Goal: Task Accomplishment & Management: Complete application form

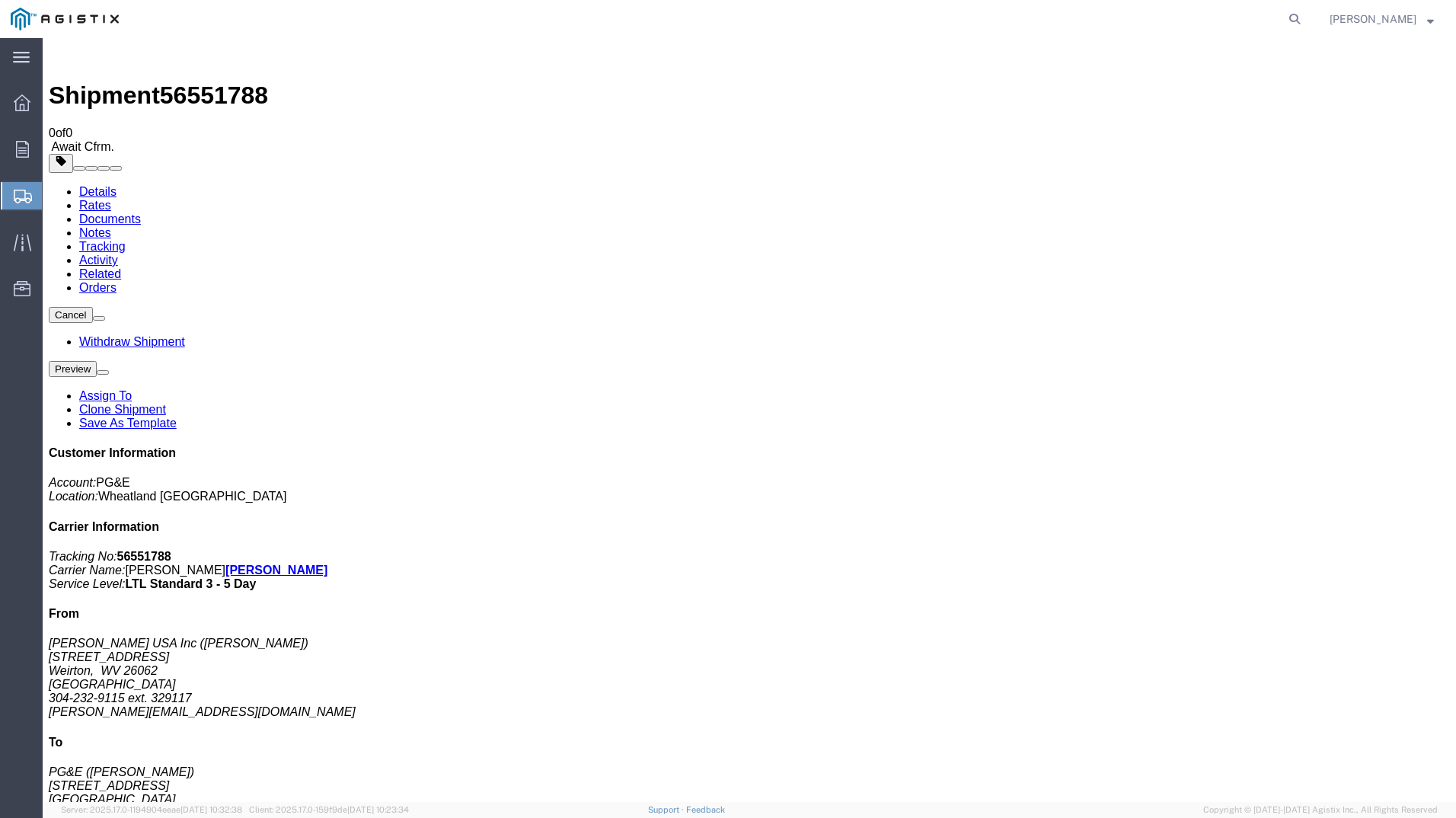
click at [0, 0] on span "Create Shipment" at bounding box center [0, 0] width 0 height 0
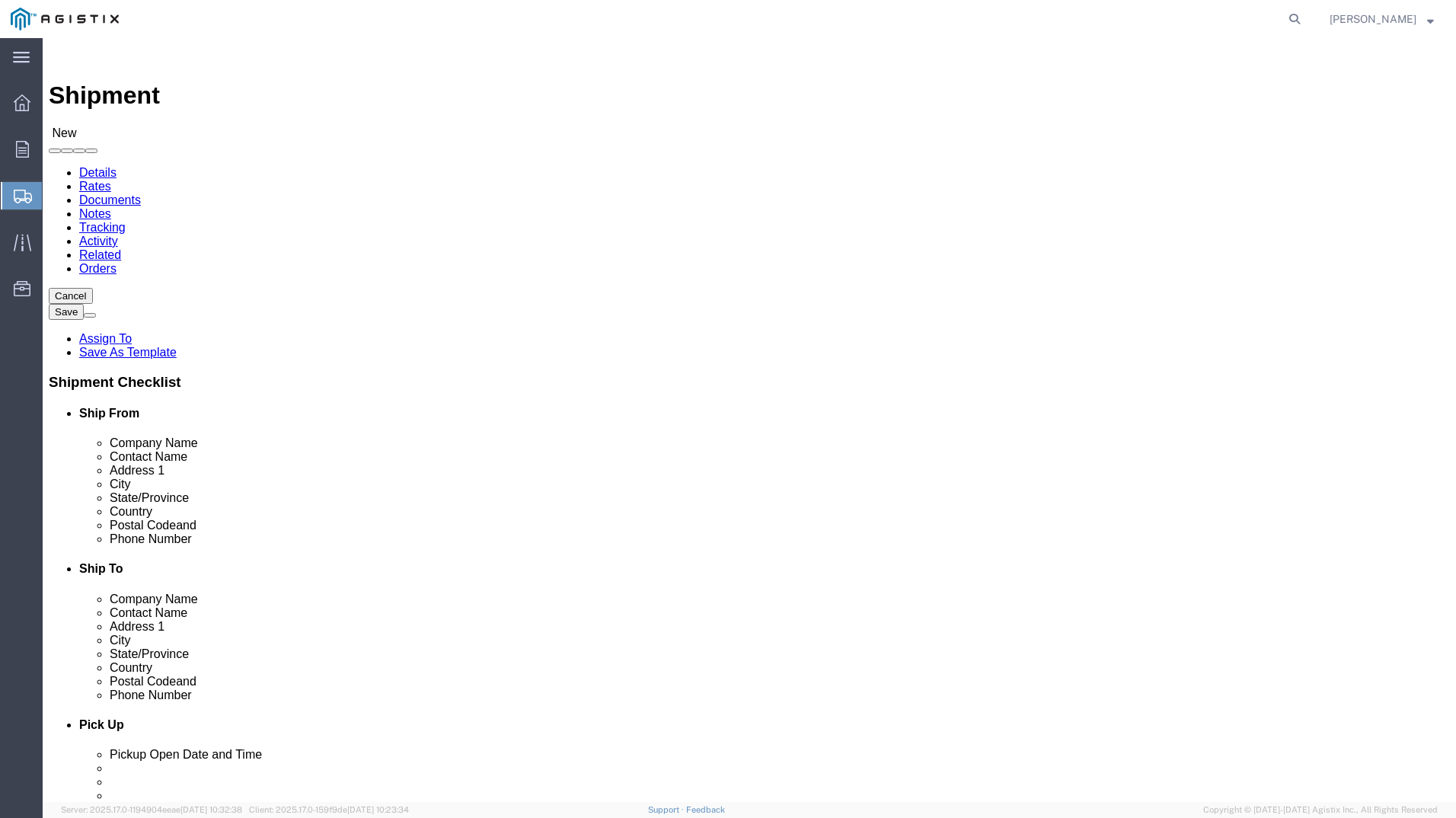
click select "Select PG&E [PERSON_NAME] USA Inc"
select select "9596"
click select "Select PG&E [PERSON_NAME] USA Inc"
select select
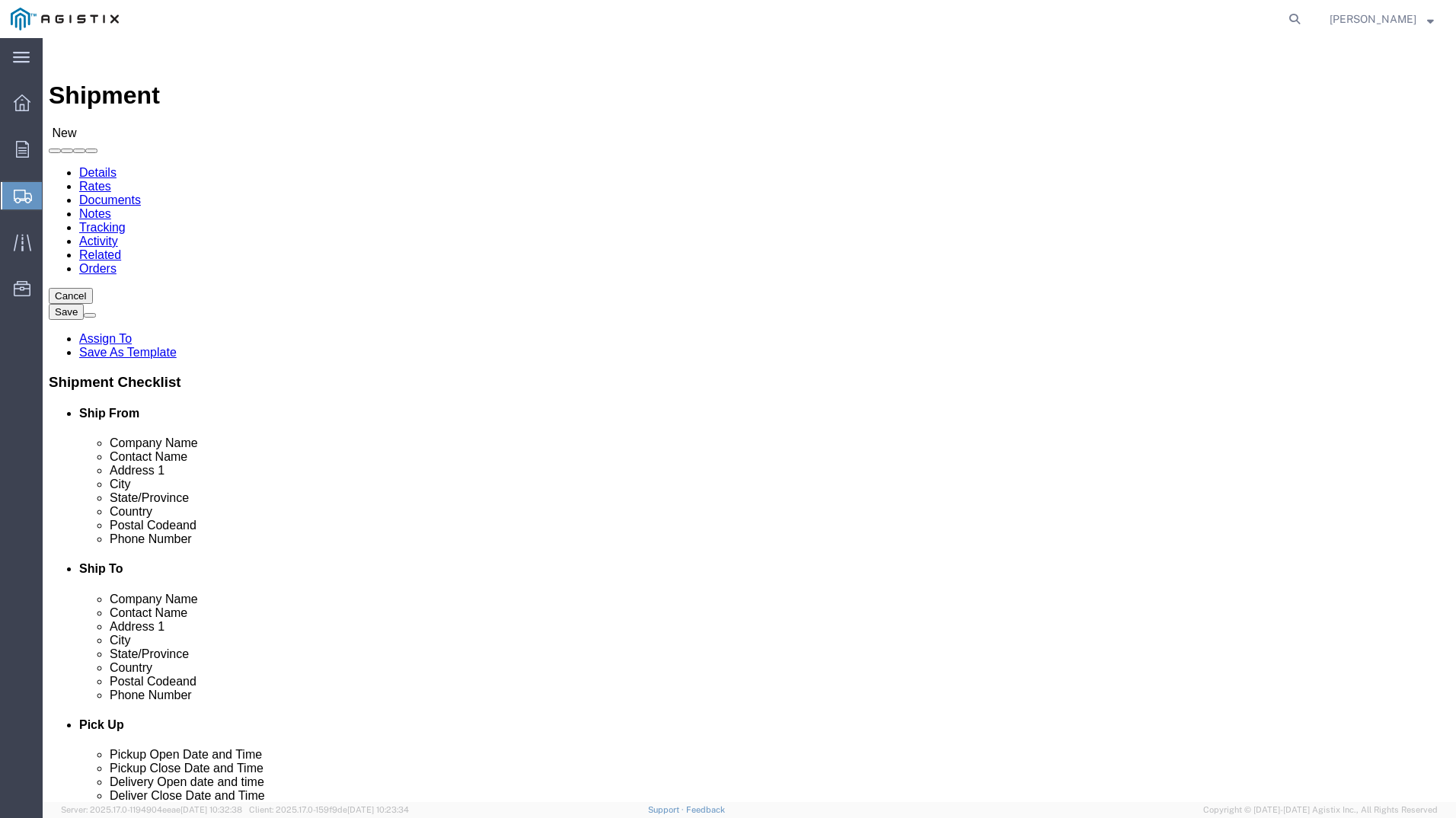
click select "Select All Others [GEOGRAPHIC_DATA] [GEOGRAPHIC_DATA] [GEOGRAPHIC_DATA] [GEOGRA…"
select select "23082"
click select "Select All Others [GEOGRAPHIC_DATA] [GEOGRAPHIC_DATA] [GEOGRAPHIC_DATA] [GEOGRA…"
select select "MYPROFILE"
select select "WV"
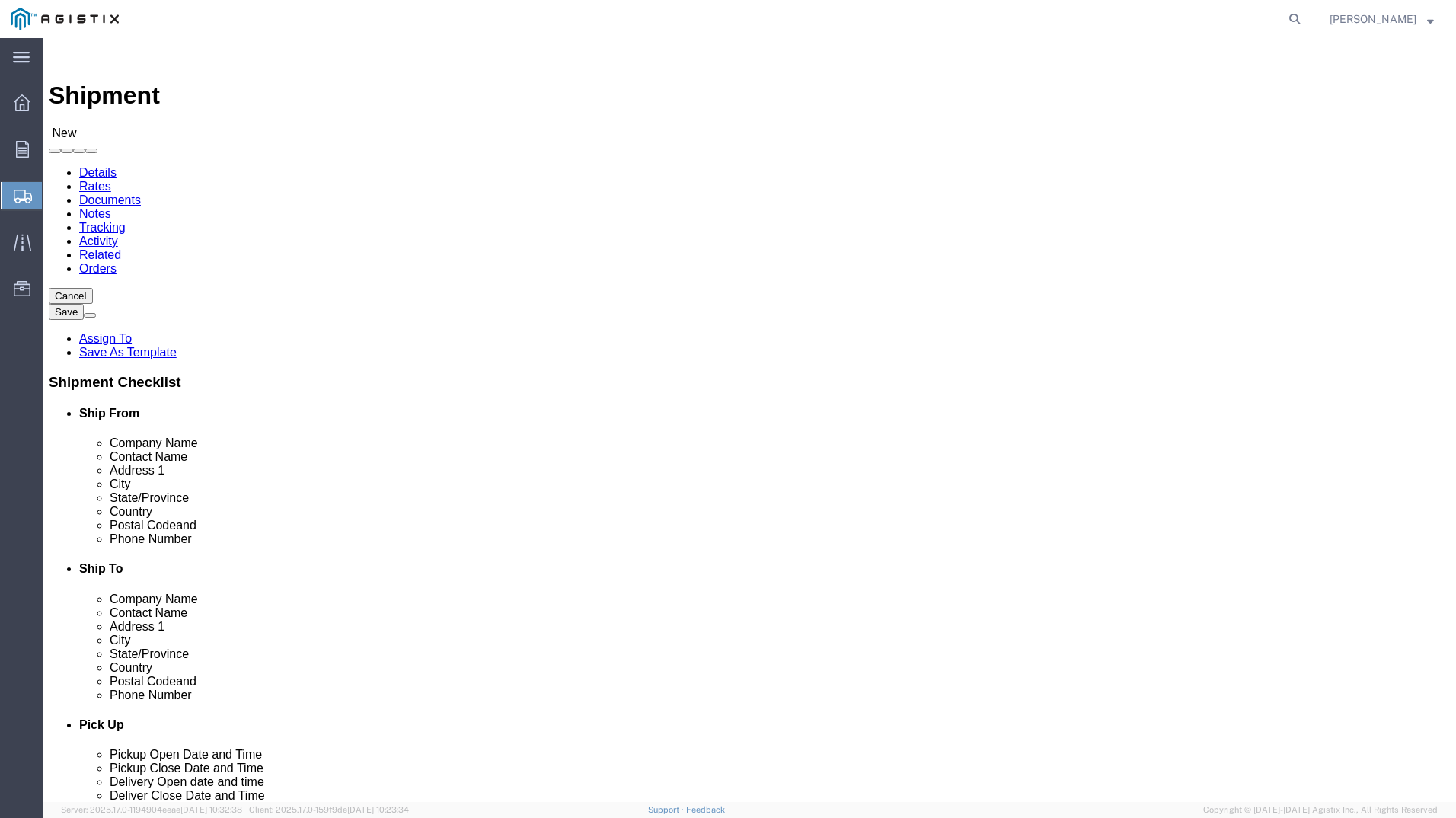
type input "stockton"
select select "46111"
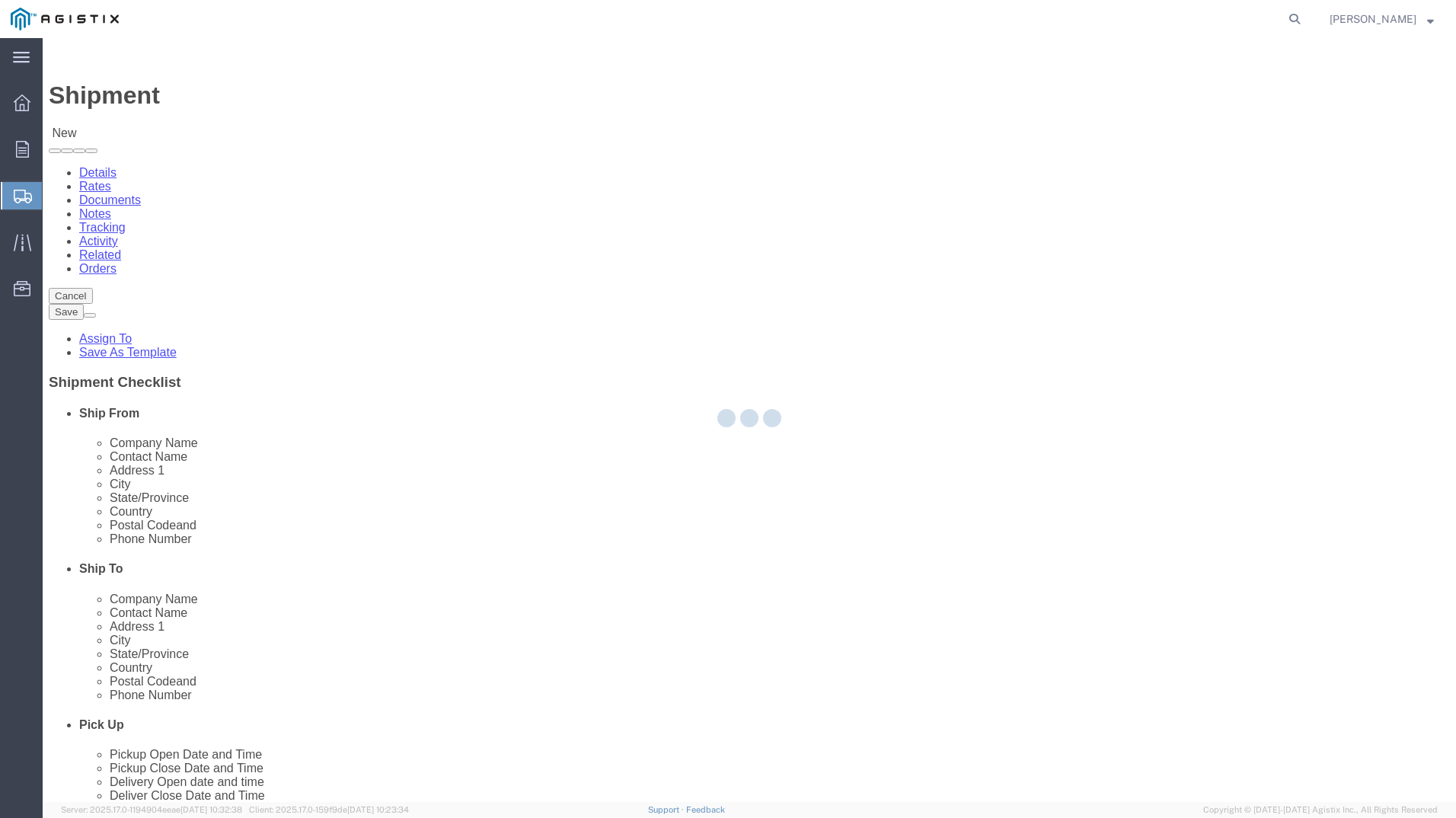
select select "CA"
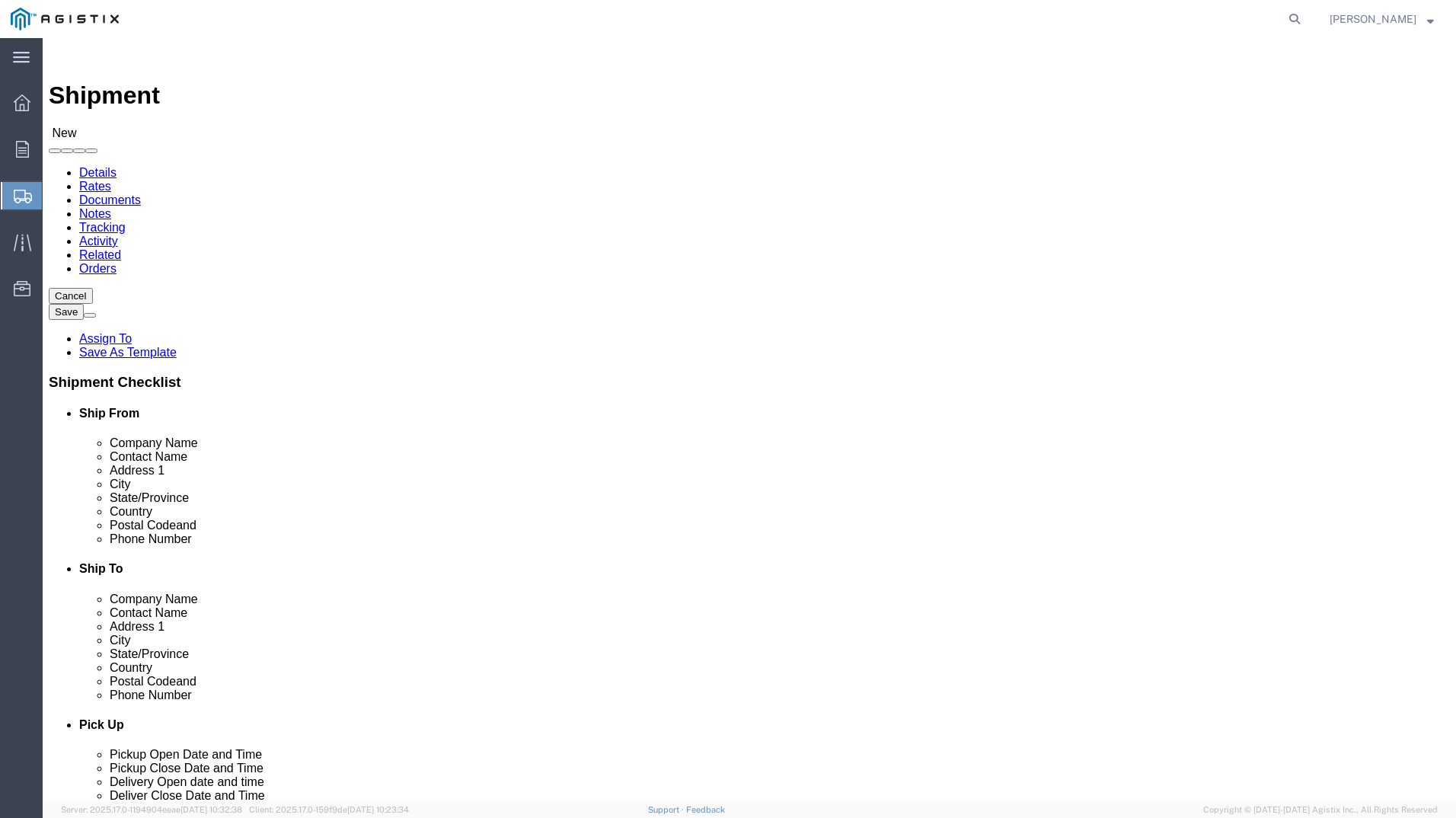
click input "text"
type input "[PERSON_NAME]"
click div "Location [GEOGRAPHIC_DATA] My Profile Location (OBSOLETE) [GEOGRAPHIC_DATA] SC …"
click input "text"
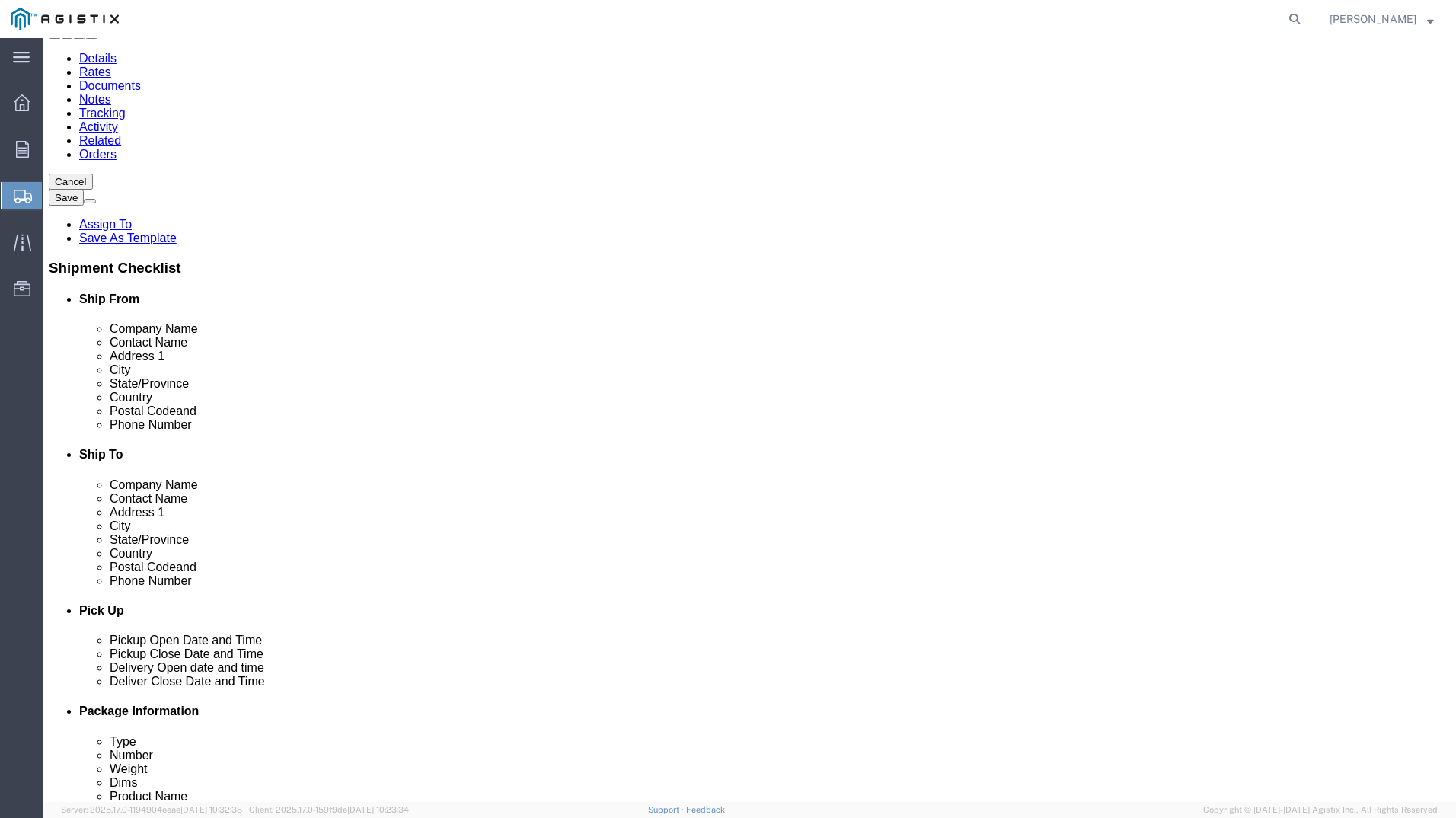
scroll to position [304, 0]
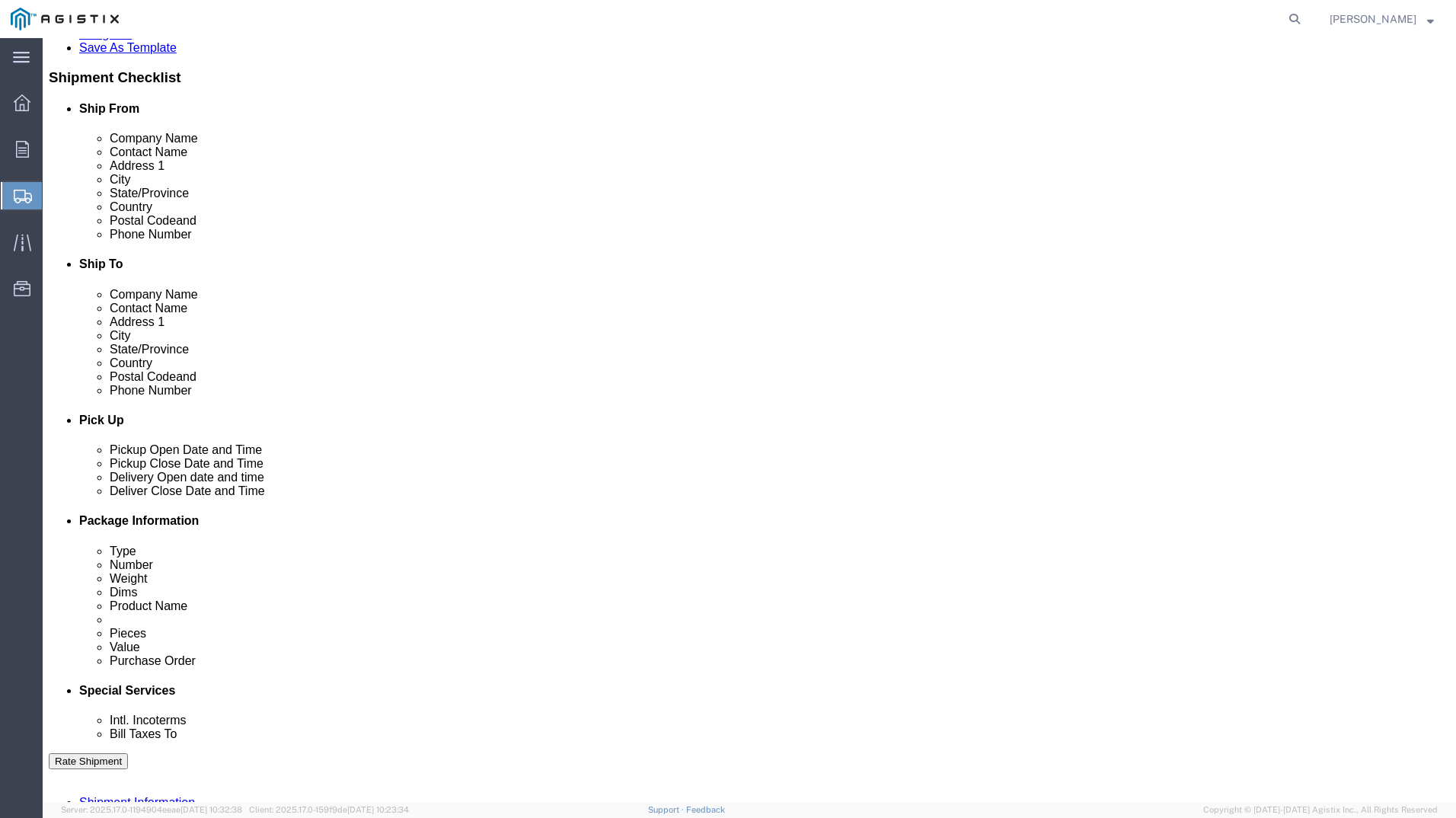
type input "4159109601"
click div "[DATE] 3:00 PM"
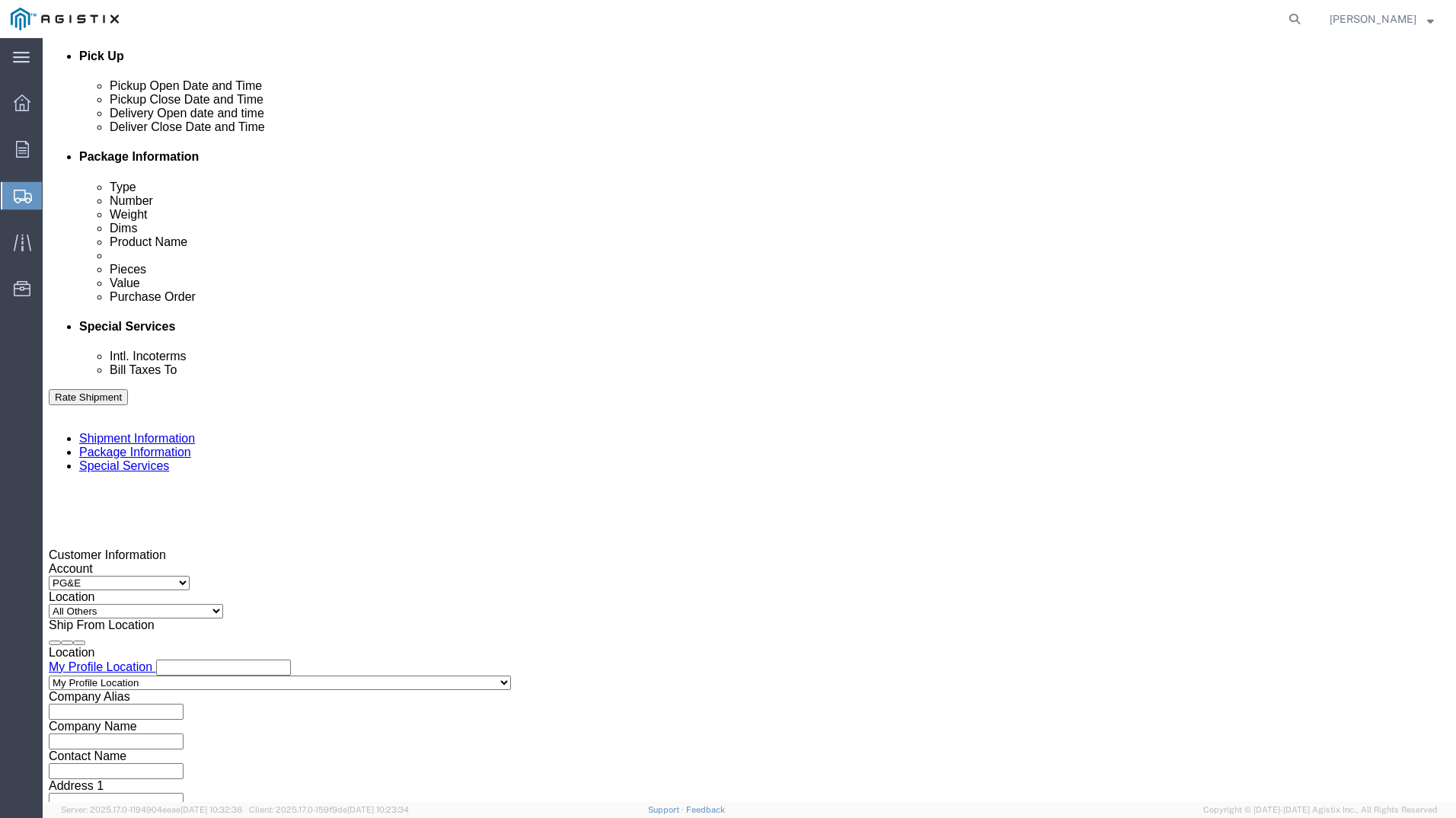
drag, startPoint x: 356, startPoint y: 522, endPoint x: 311, endPoint y: 523, distance: 45.0
click div "Close Time 3:00 PM [DATE] 3:00 PM - [DATE] 3:00 PM Cancel Apply"
type input "11:00 PM"
click button "Apply"
click div
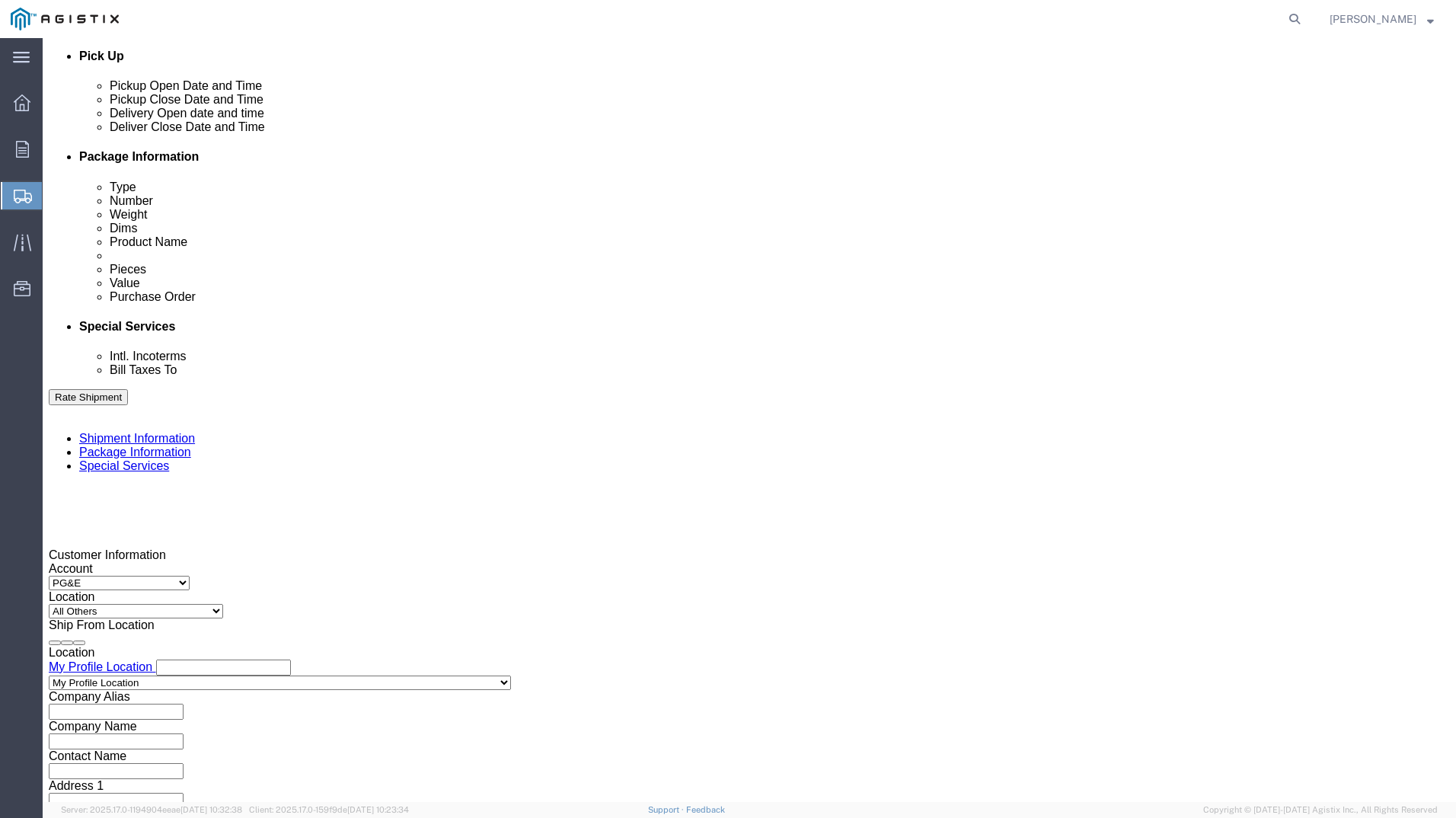
click button "Apply"
click div
click button "Apply"
click div "Select Account Type Activity ID Airline Appointment Number ASN Batch Request # …"
click input "text"
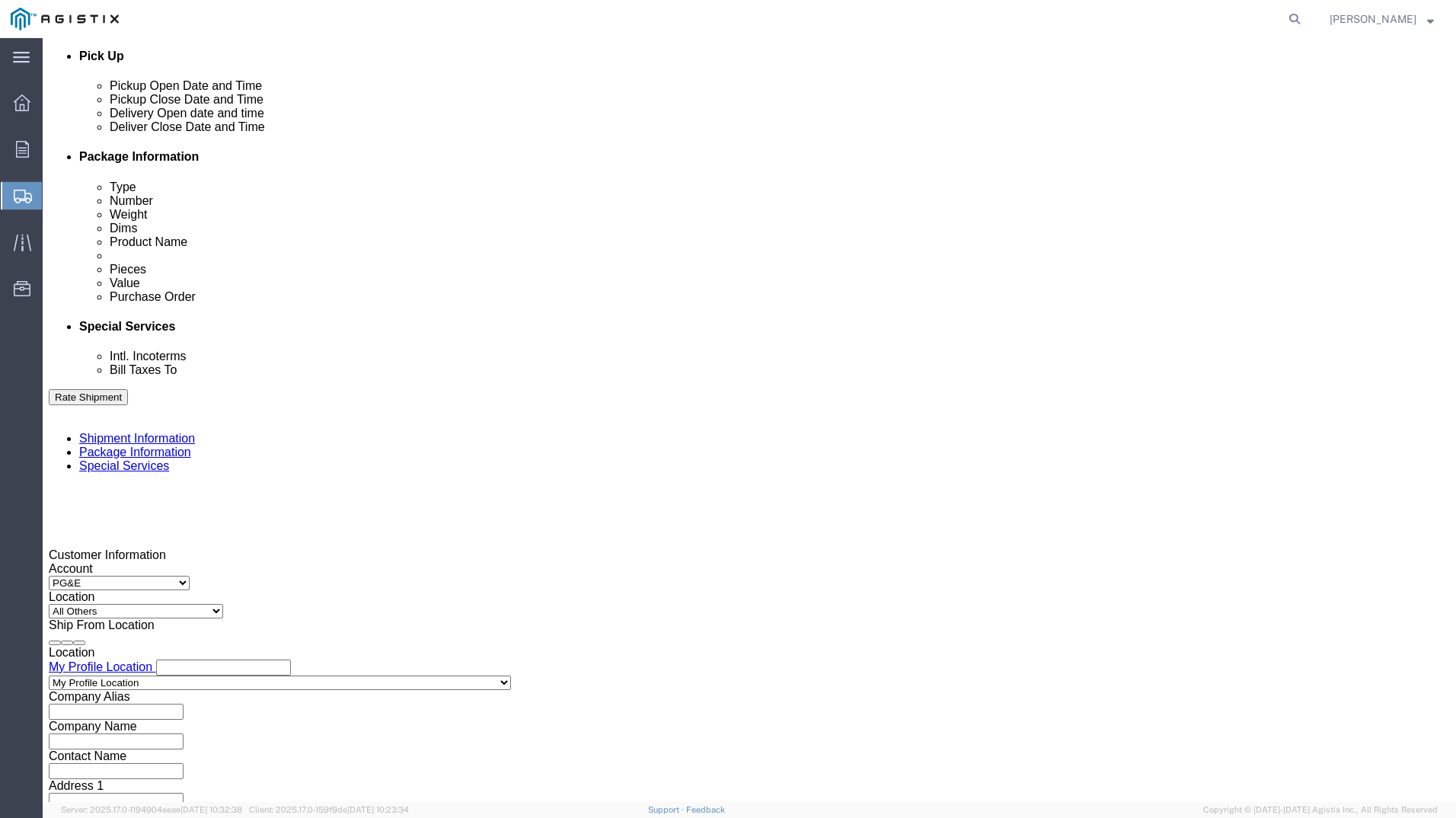
type input "3501407158"
click button "Continue"
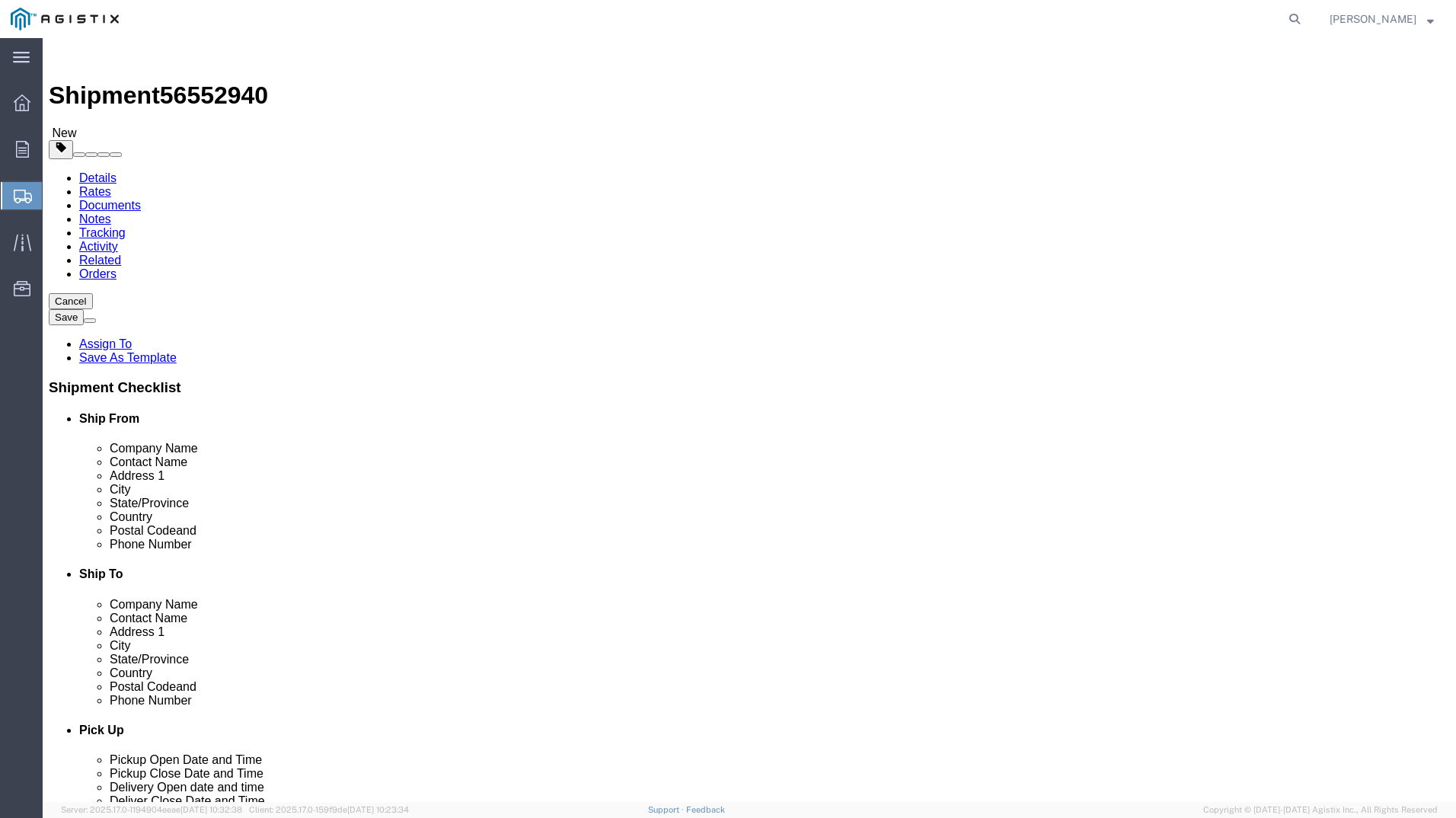
click select "Select Bulk Bundle(s) Cardboard Box(es) Carton(s) Crate(s) Drum(s) (Fiberboard)…"
select select "YRPK"
click select "Select Bulk Bundle(s) Cardboard Box(es) Carton(s) Crate(s) Drum(s) (Fiberboard)…"
drag, startPoint x: 228, startPoint y: 290, endPoint x: 175, endPoint y: 291, distance: 53.0
click div "Number 1"
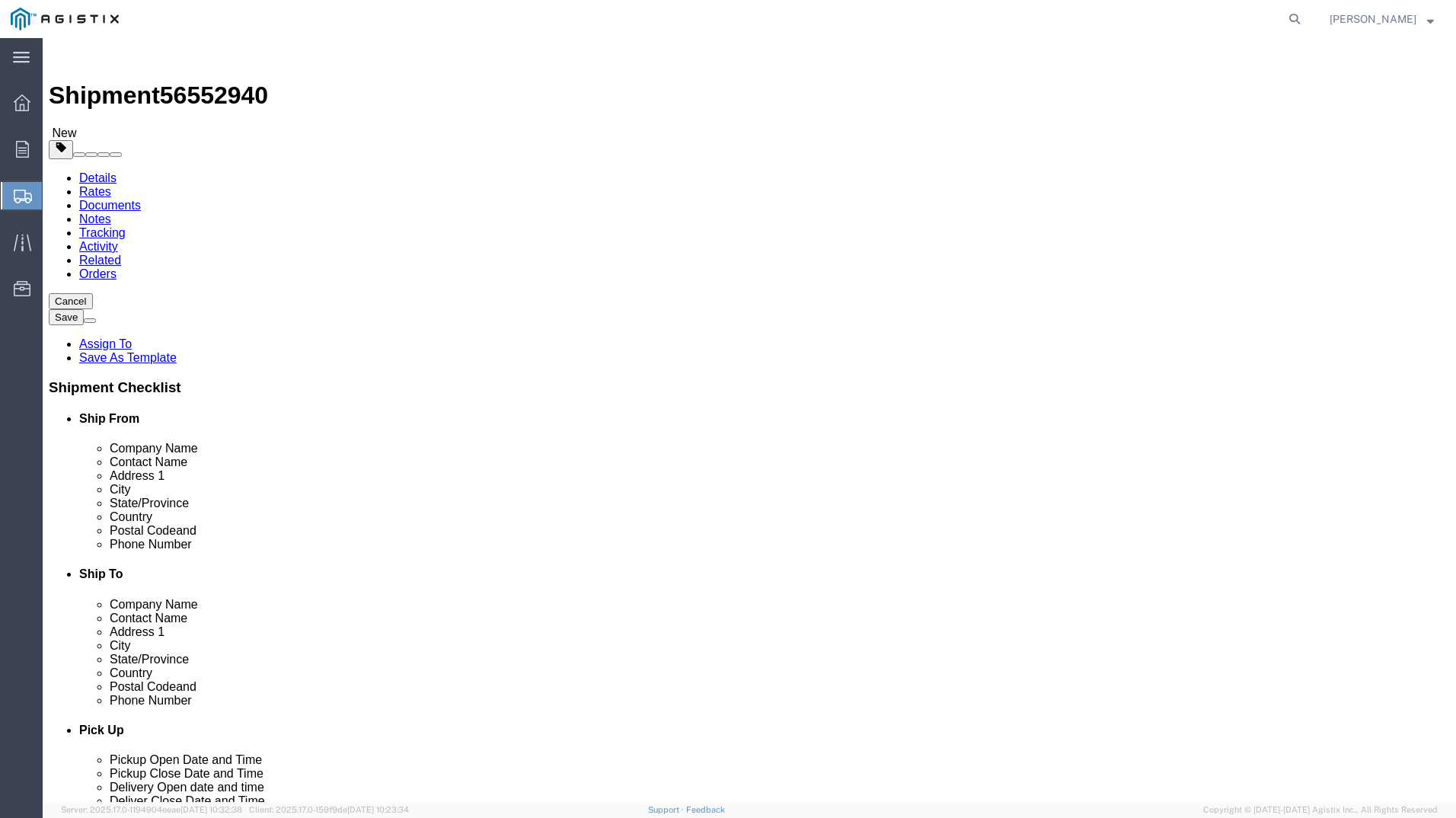
type input "2"
click input "text"
type input "26"
click input "text"
type input "26"
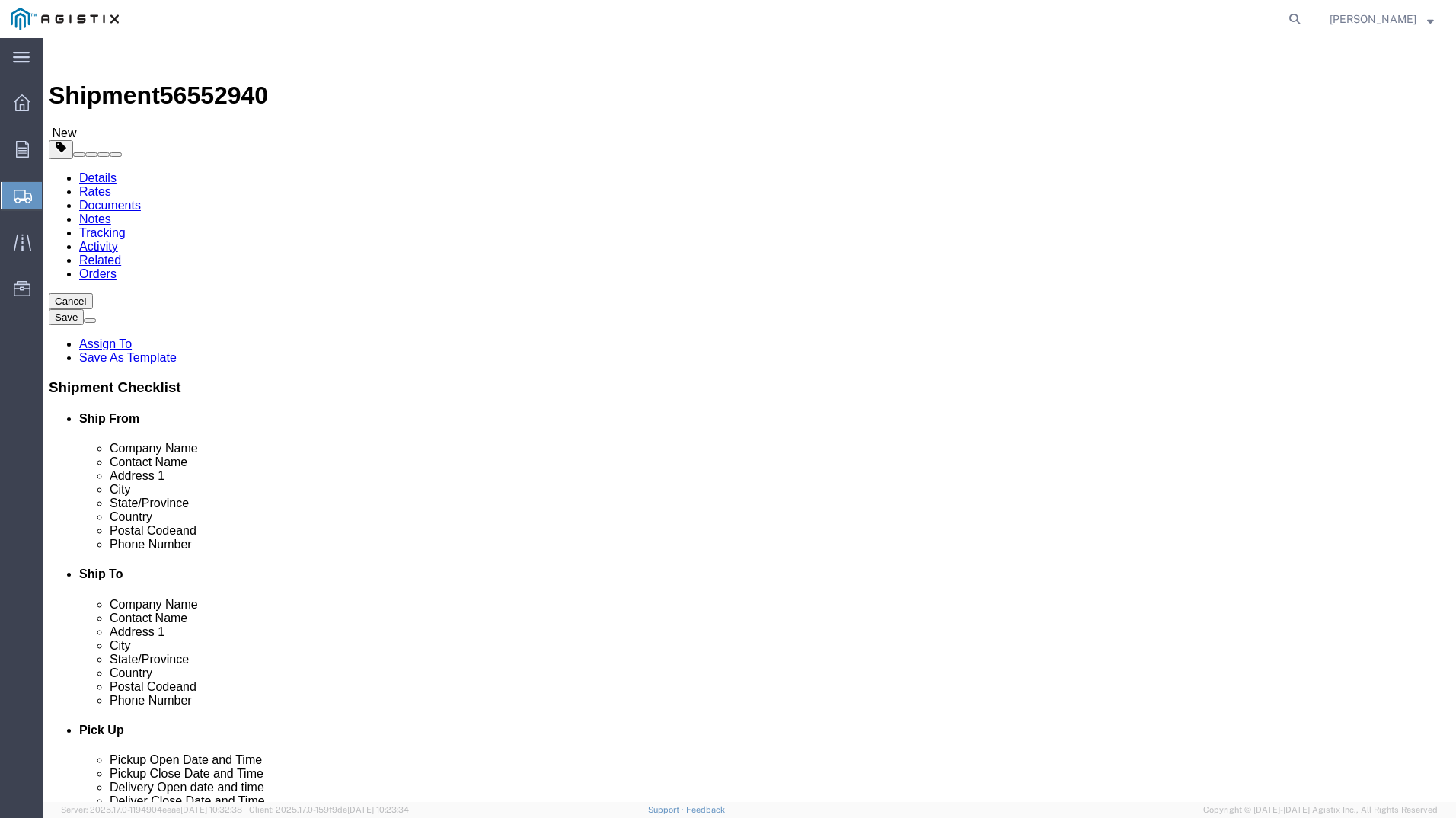
click input "text"
type input "35"
drag, startPoint x: 247, startPoint y: 349, endPoint x: 127, endPoint y: 348, distance: 120.0
click div "Weight 0.00 Select kgs lbs Ship. t°"
type input "230"
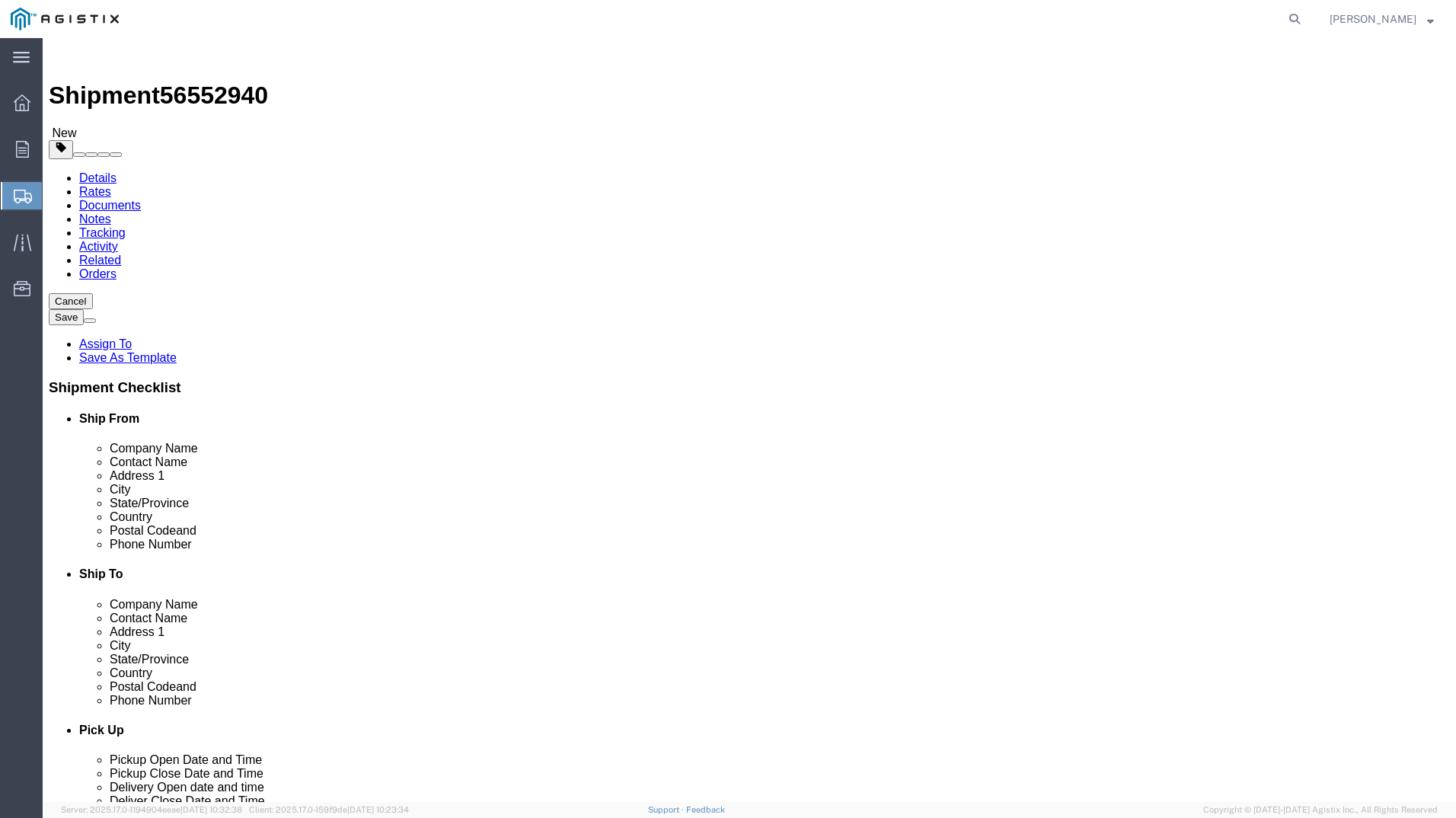
click div "Package Type Select Bulk Bundle(s) Cardboard Box(es) Carton(s) Crate(s) Drum(s)…"
click link "Add Content"
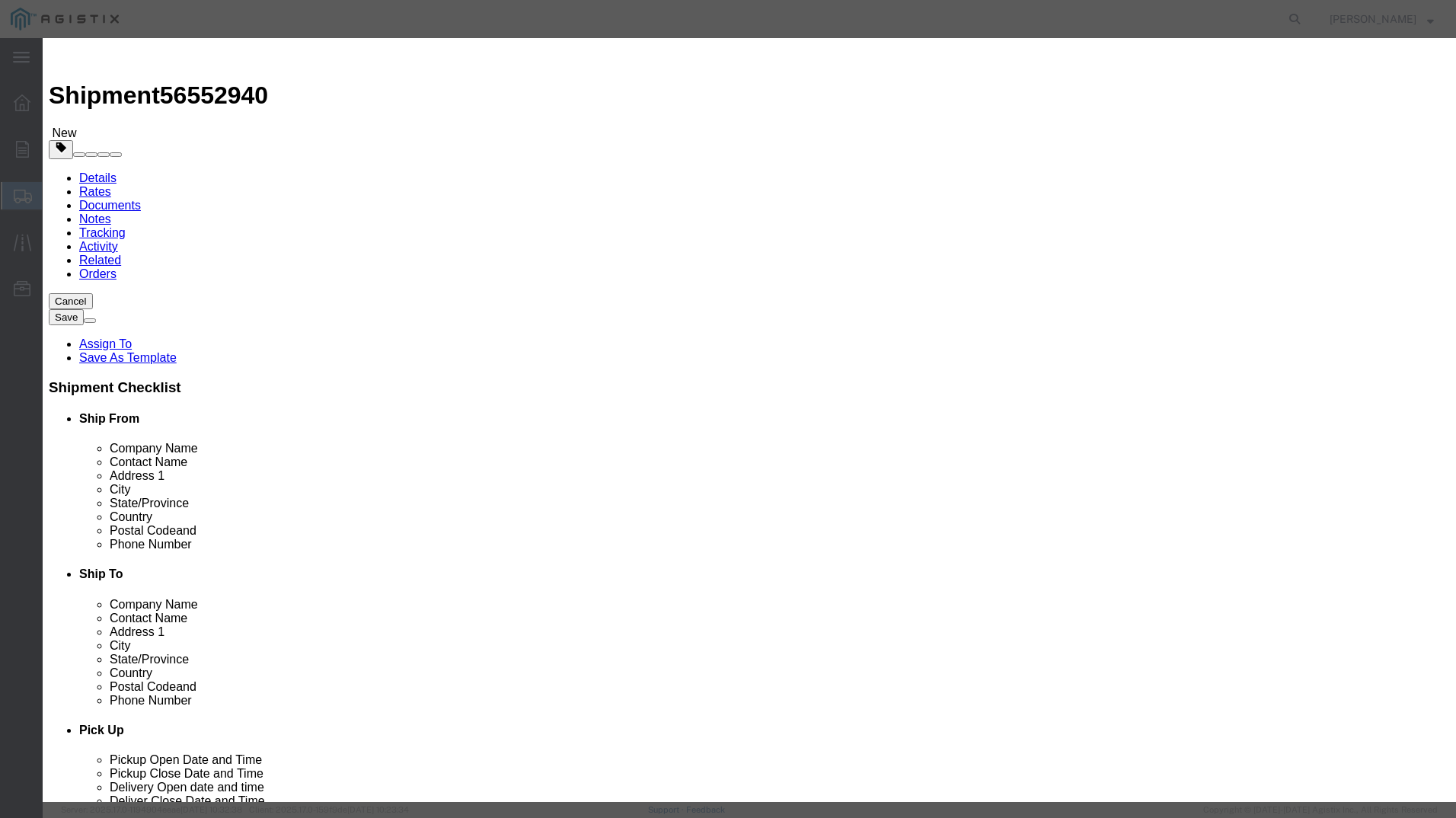
click input "text"
type input "m640127"
click td "Name: MONITOR [PERSON_NAME] 2" - 15 PSIG"
select select
select select "USD"
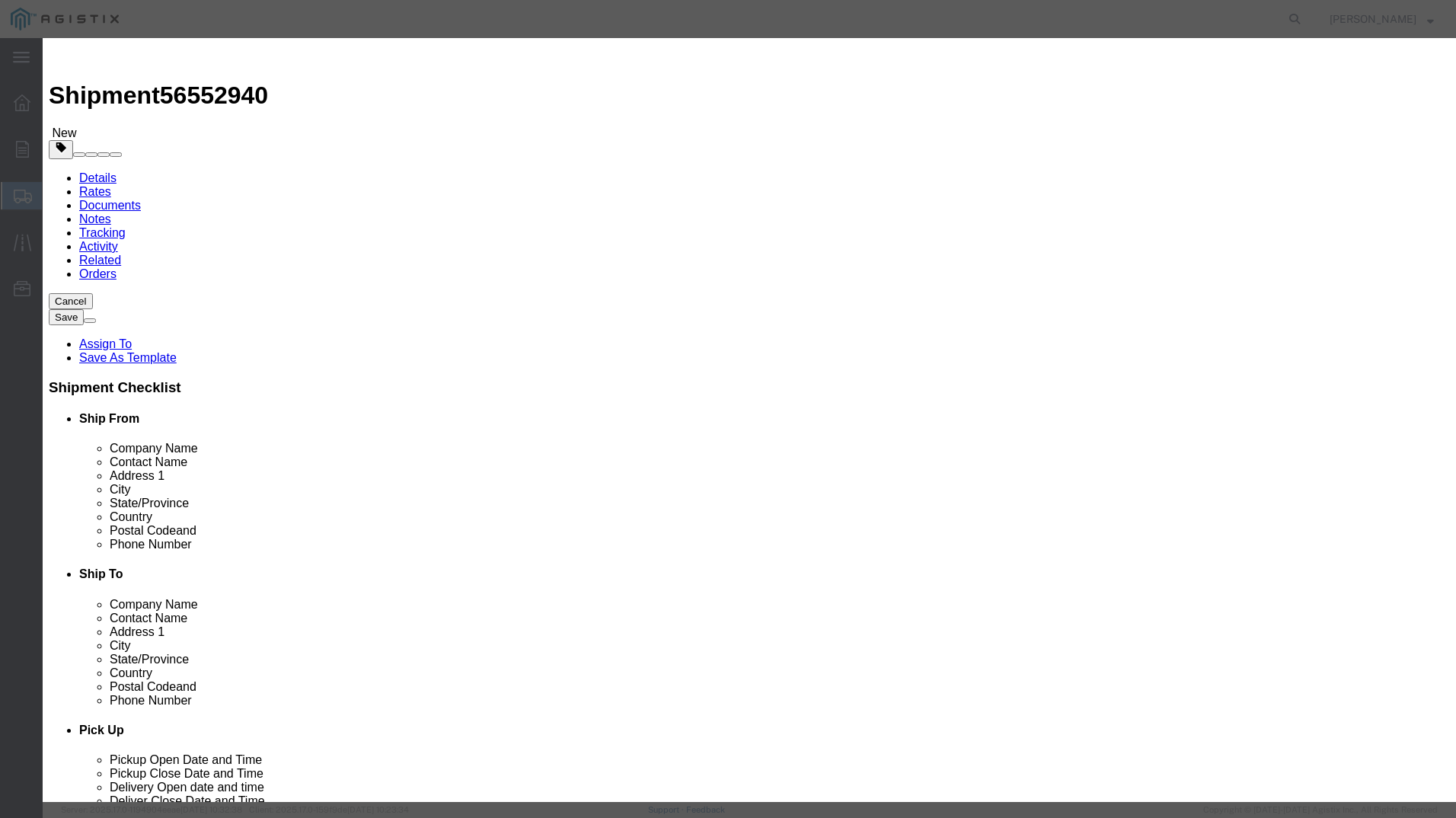
type input "MONITOR [PERSON_NAME] 2" - 15 PSIG"
type input "M640127"
type input "MONITOR [PERSON_NAME] 2" - 15 PSIG"
click input "text"
type input "1"
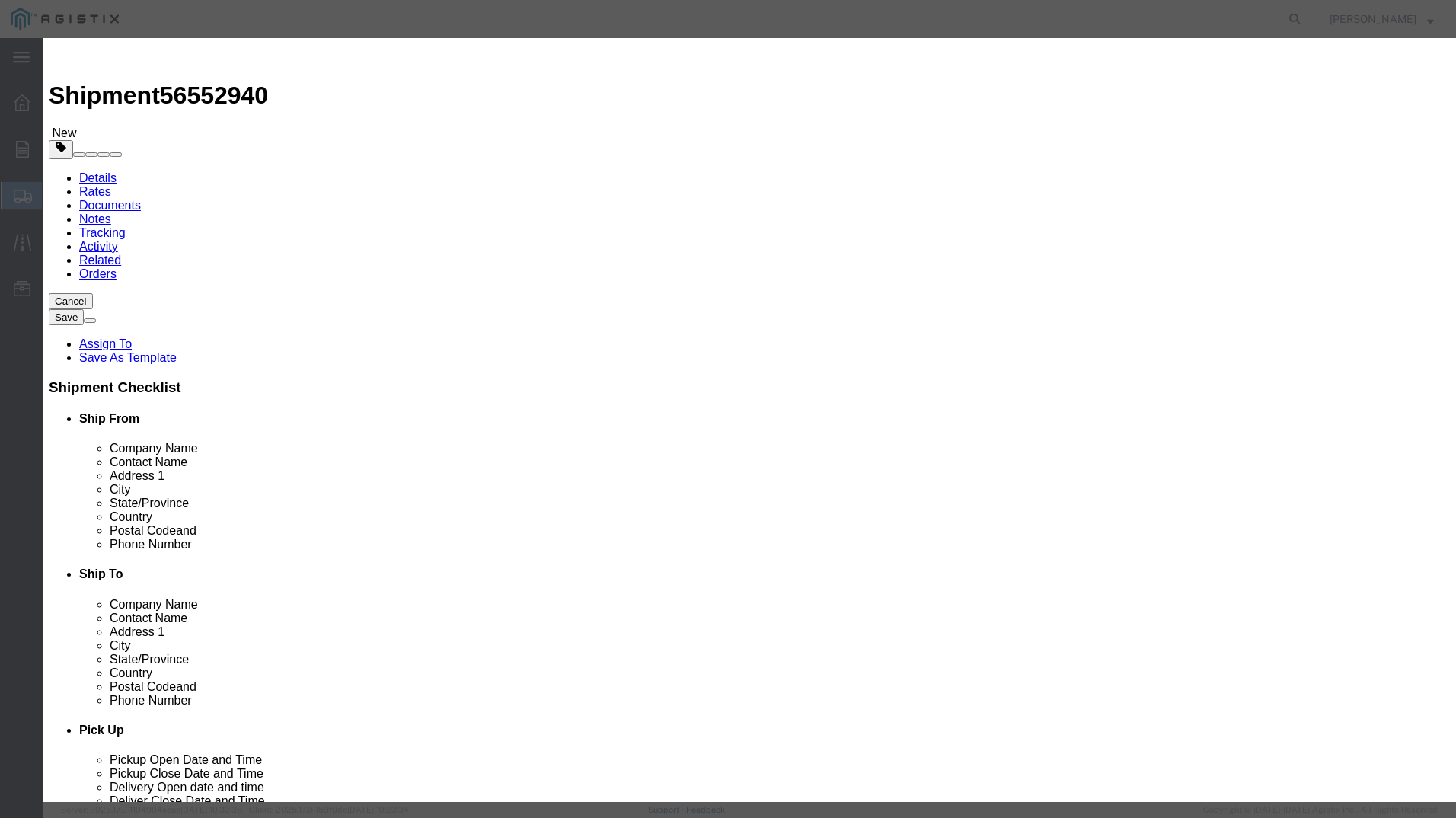
click input "text"
click div "Product Name MONITOR [PERSON_NAME] 2" - 15 PSIG m640127 Pieces 1 Select Bag Bar…"
click input "text"
type input "3000"
click div "Transport Notes"
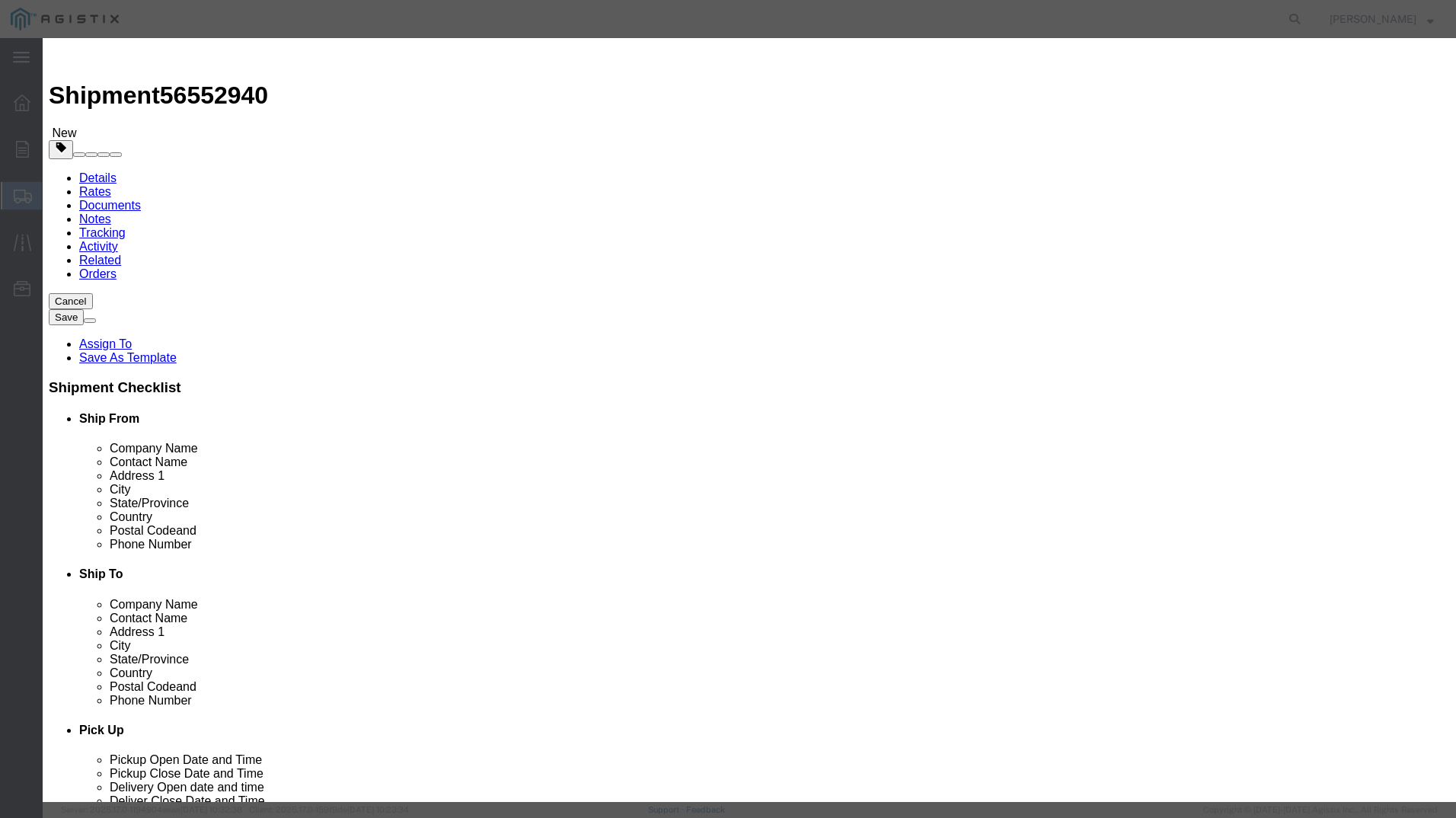
click button "Save & Add Another"
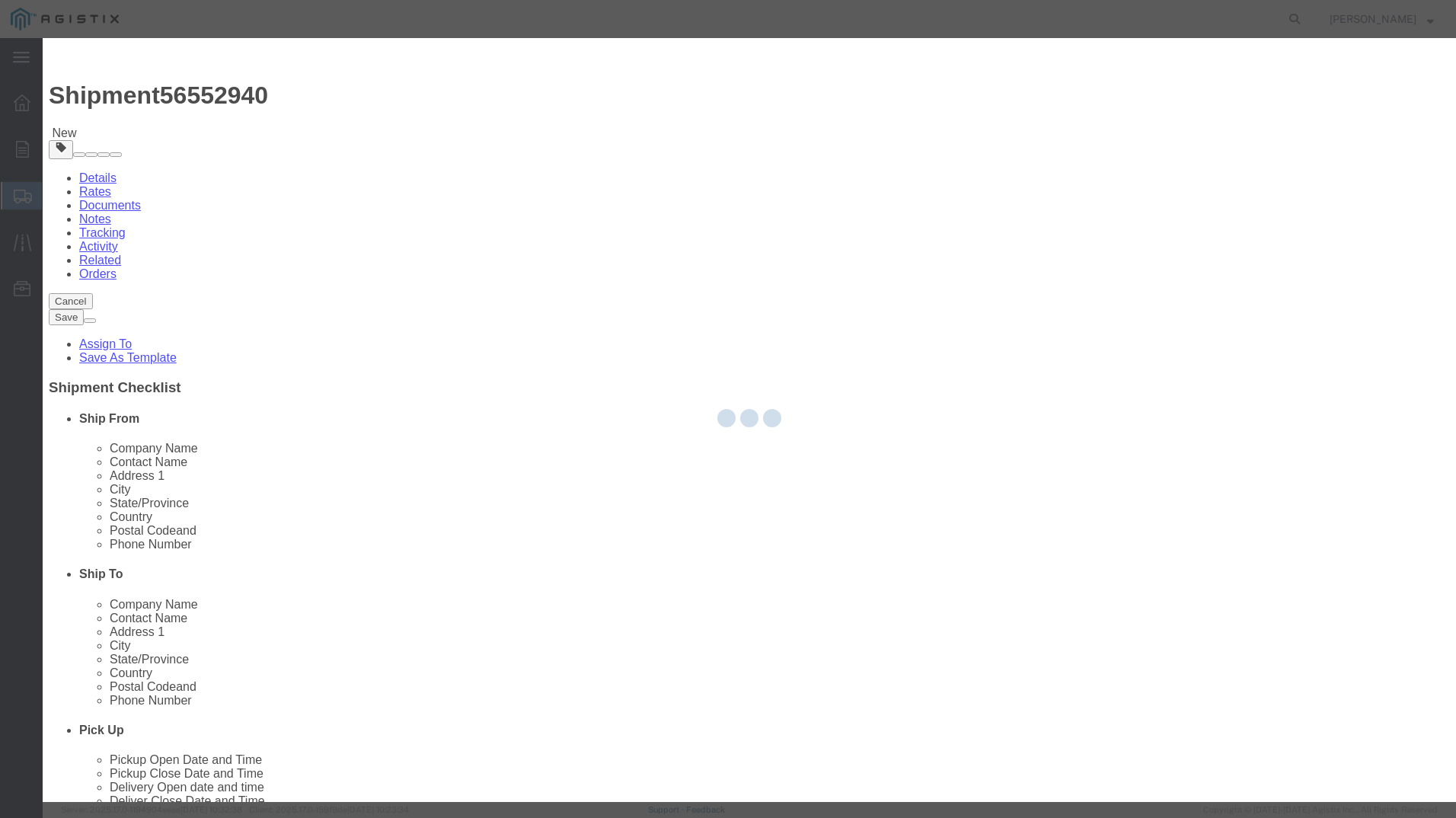
select select "EA"
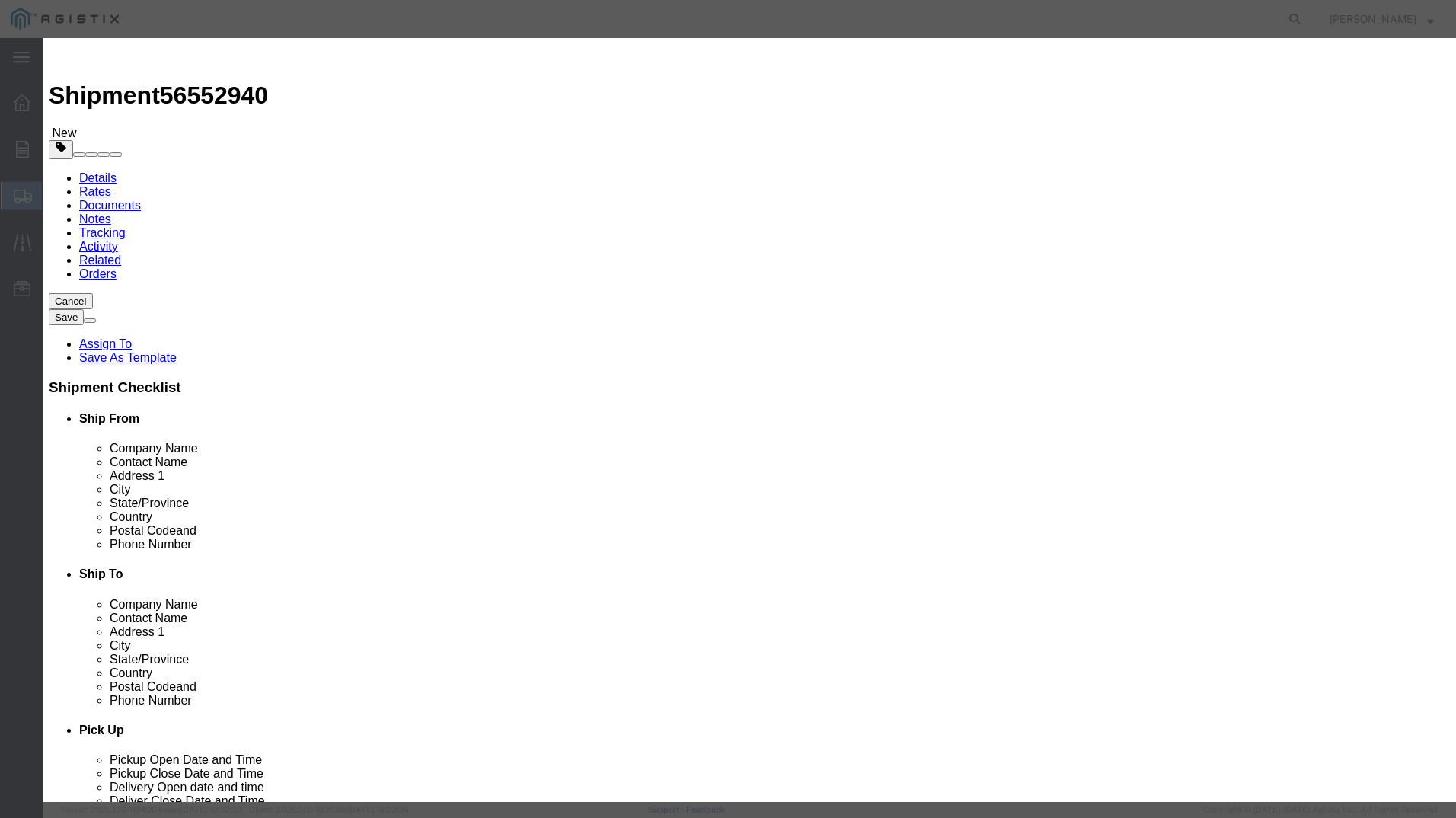
select select "USD"
click input "text"
type input "m650604"
click td "Name: REGULATOR [PERSON_NAME] 2" - 15 PSIG"
select select
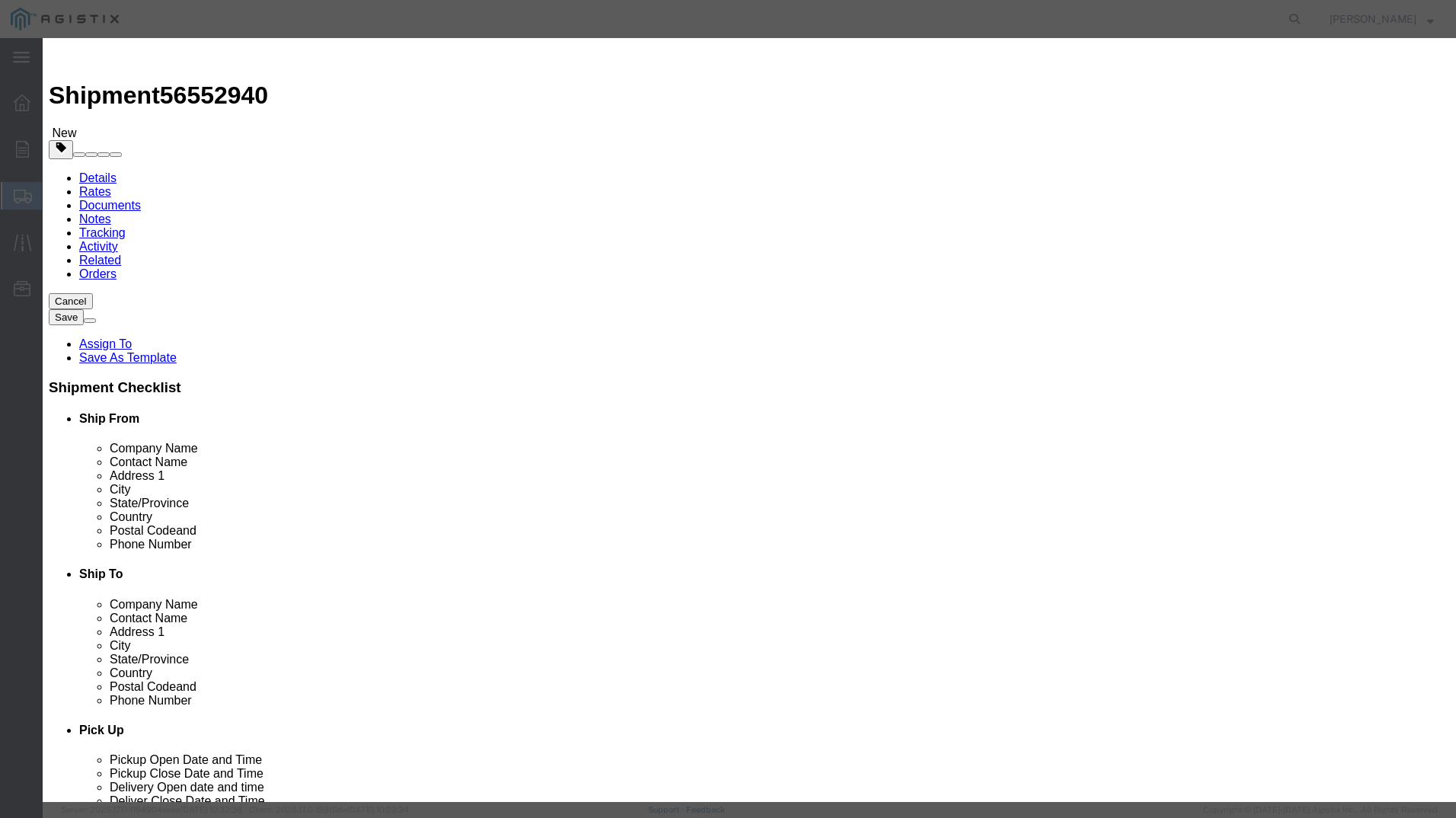
type input "REGULATOR [PERSON_NAME] 2" - 15 PSIG"
type input "M650604"
type input "REGULATOR [PERSON_NAME] 2" - 15 PSIG"
click input "text"
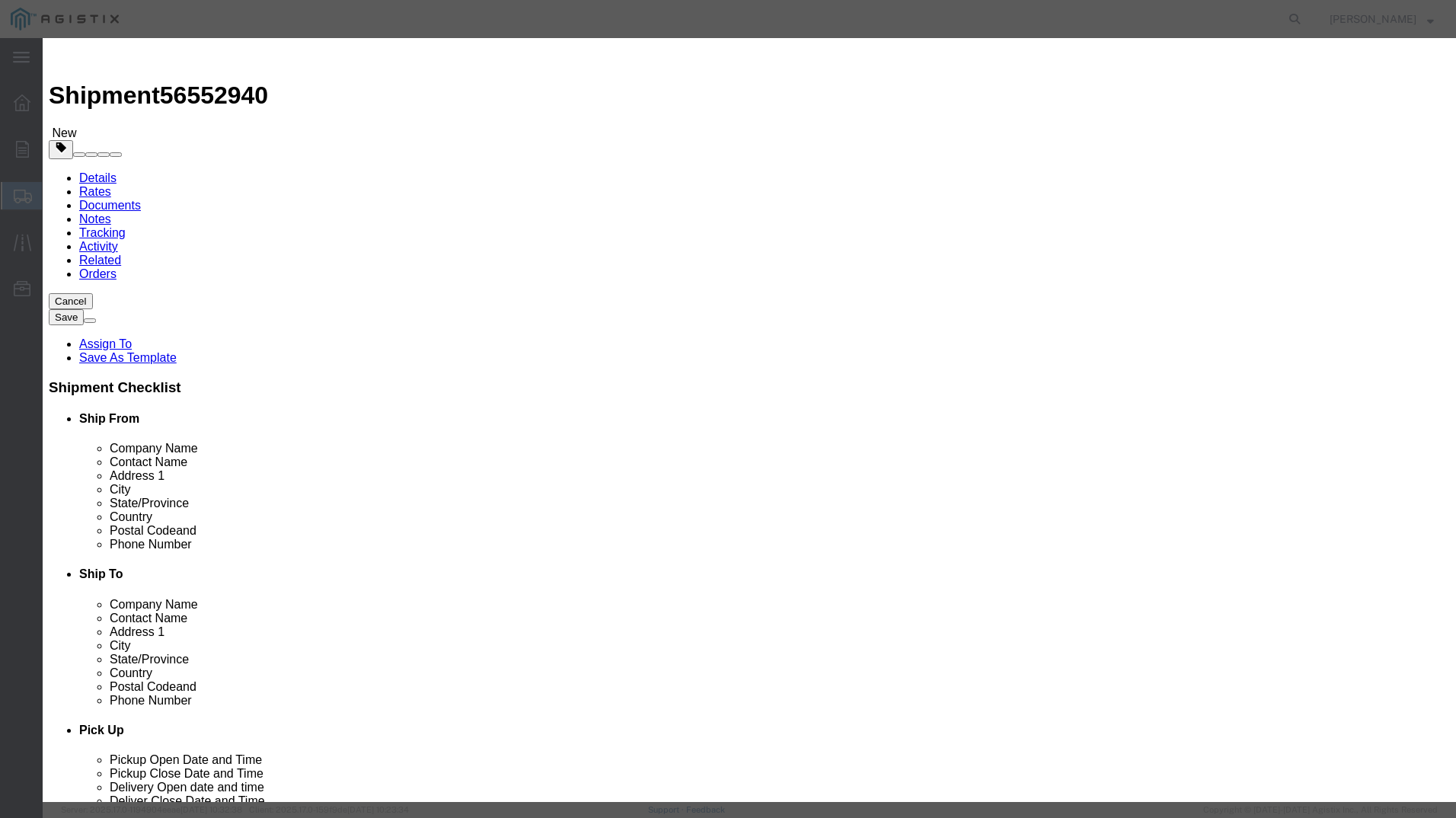
drag, startPoint x: 491, startPoint y: 141, endPoint x: 394, endPoint y: 144, distance: 97.0
click div "Pieces 2700 Select Bag Barrels 100Board Feet Bottle Box Blister Pack Carats Can…"
type input "1"
click input "text"
type input "m650604"
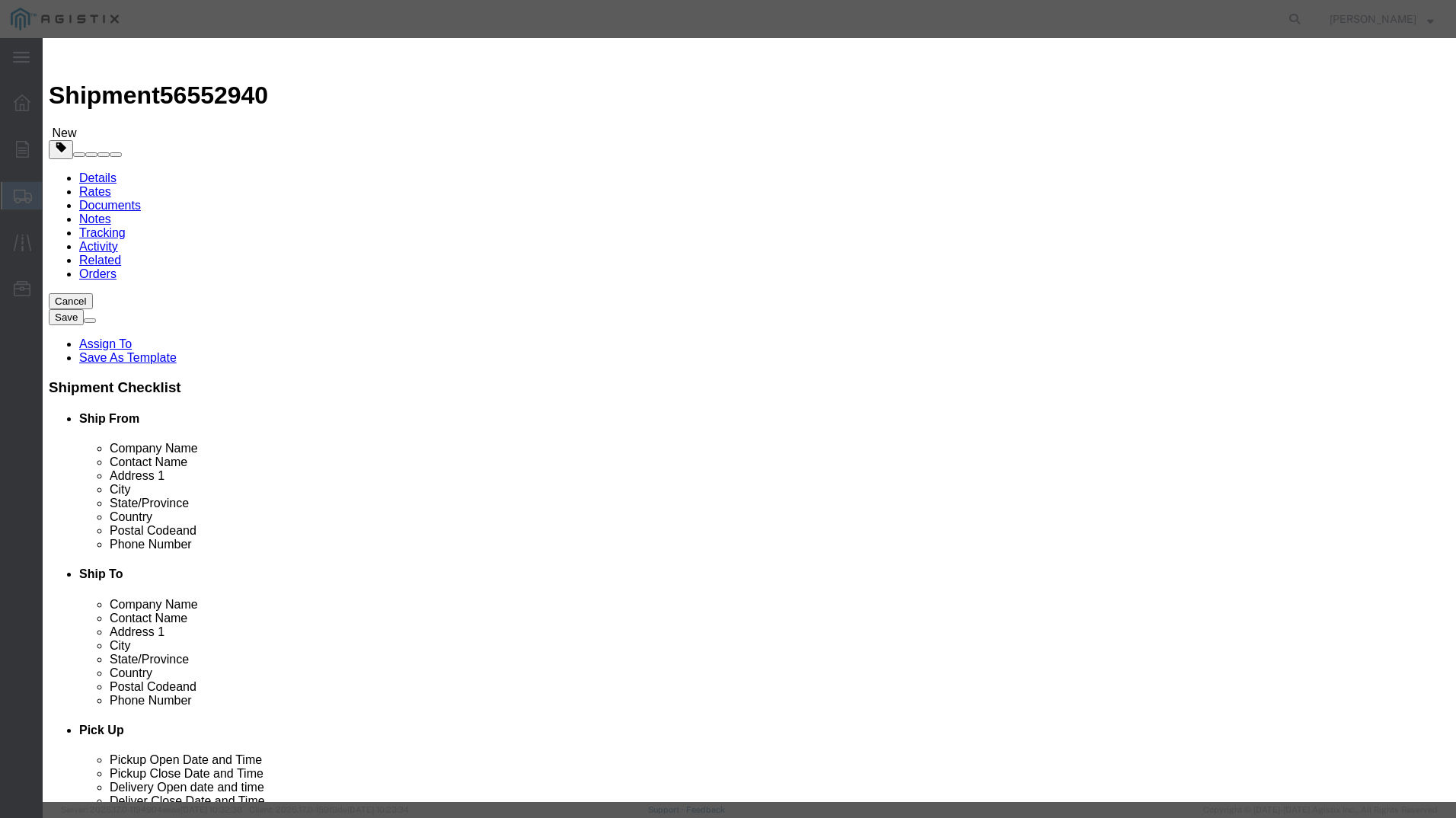
click div "Product Name REGULATOR [PERSON_NAME] 2" - 15 PSIG m650604 Pieces 1 Select Bag B…"
select select "70"
click select "Select 50 55 60 65 70 85 92.5 100 125 175 250 300 400"
click div "Product Name REGULATOR [PERSON_NAME] 2" - 15 PSIG m650604 Pieces 1 Select Bag B…"
click input "m650604"
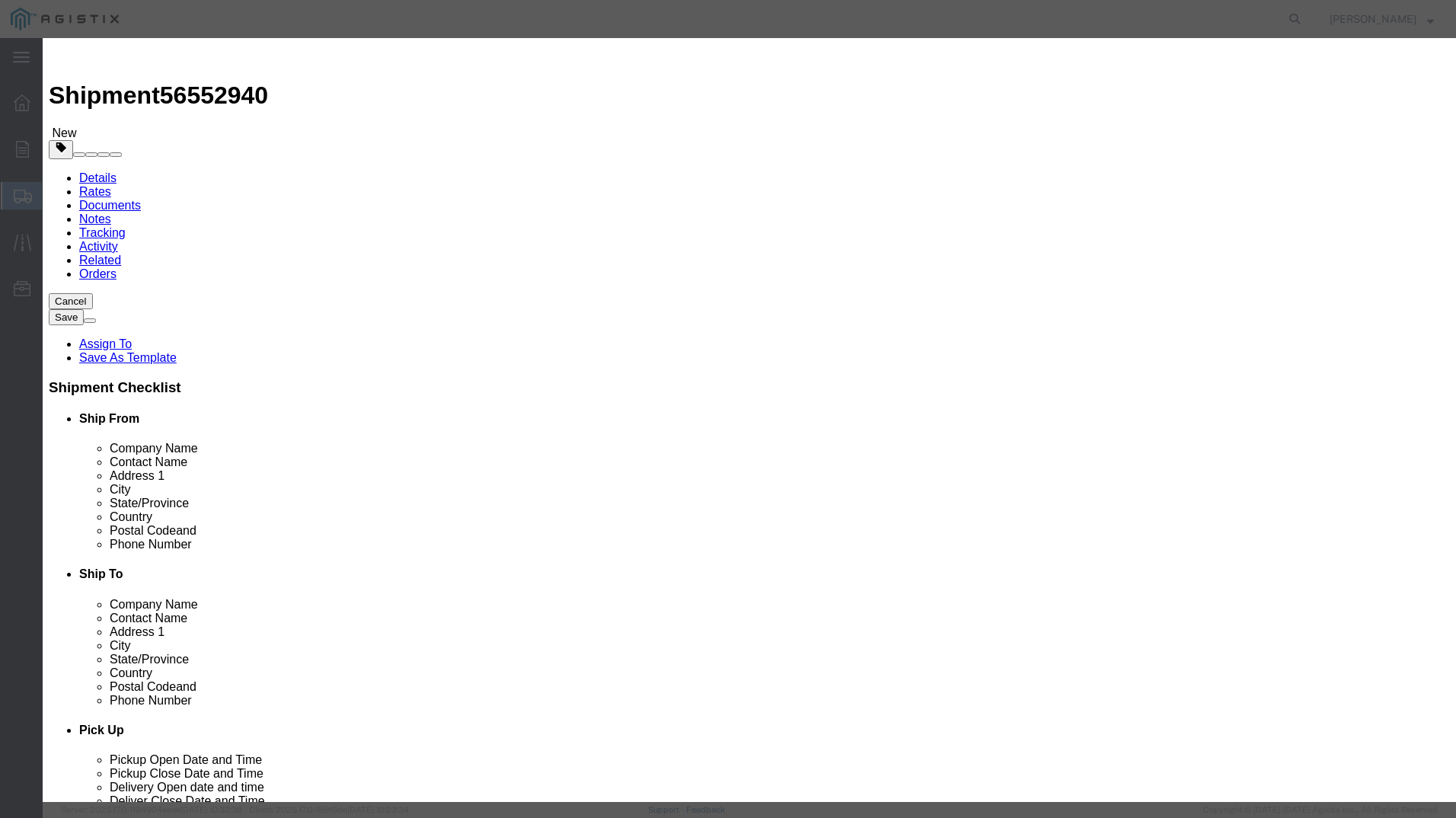
drag, startPoint x: 504, startPoint y: 218, endPoint x: 379, endPoint y: 214, distance: 125.1
click div "Total Value m650604 Select ADP AED AFN ALL AMD AOA ARS ATS AUD AWG AZN BAM BBD …"
type input "2700"
click label "Class"
click button "Save & Close"
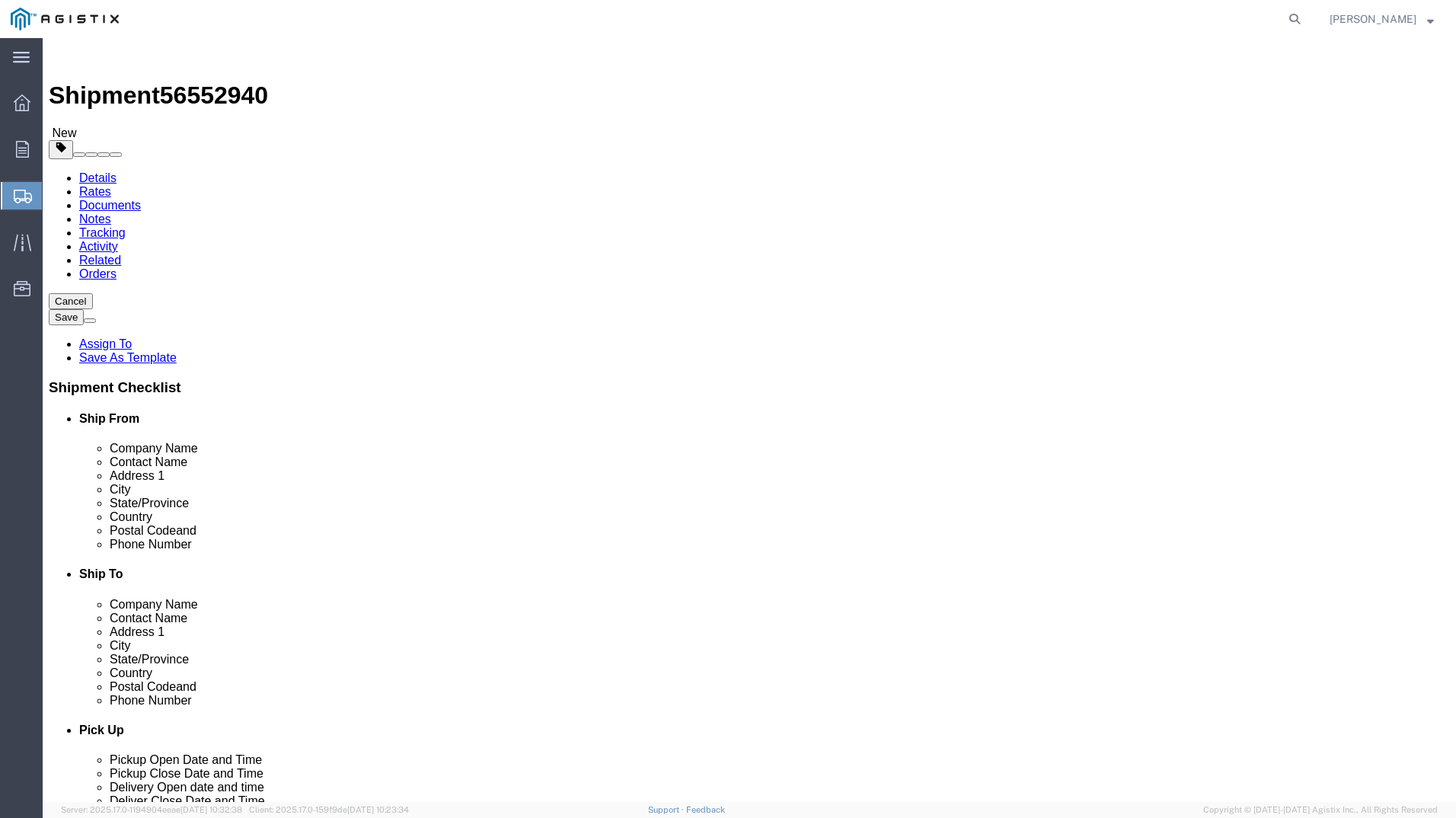
drag, startPoint x: 799, startPoint y: 252, endPoint x: 792, endPoint y: 288, distance: 36.7
click span
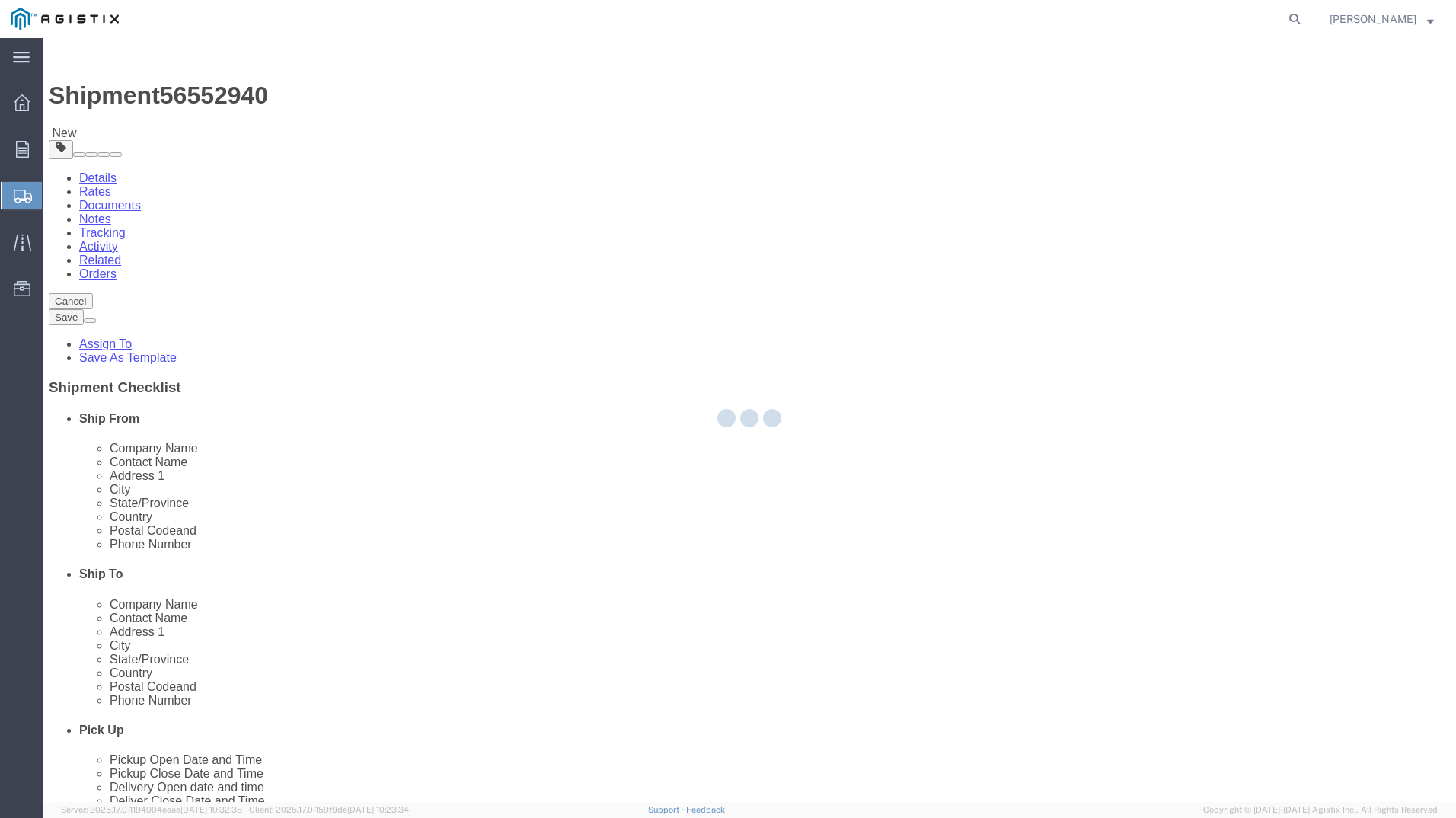
select select "CBOX"
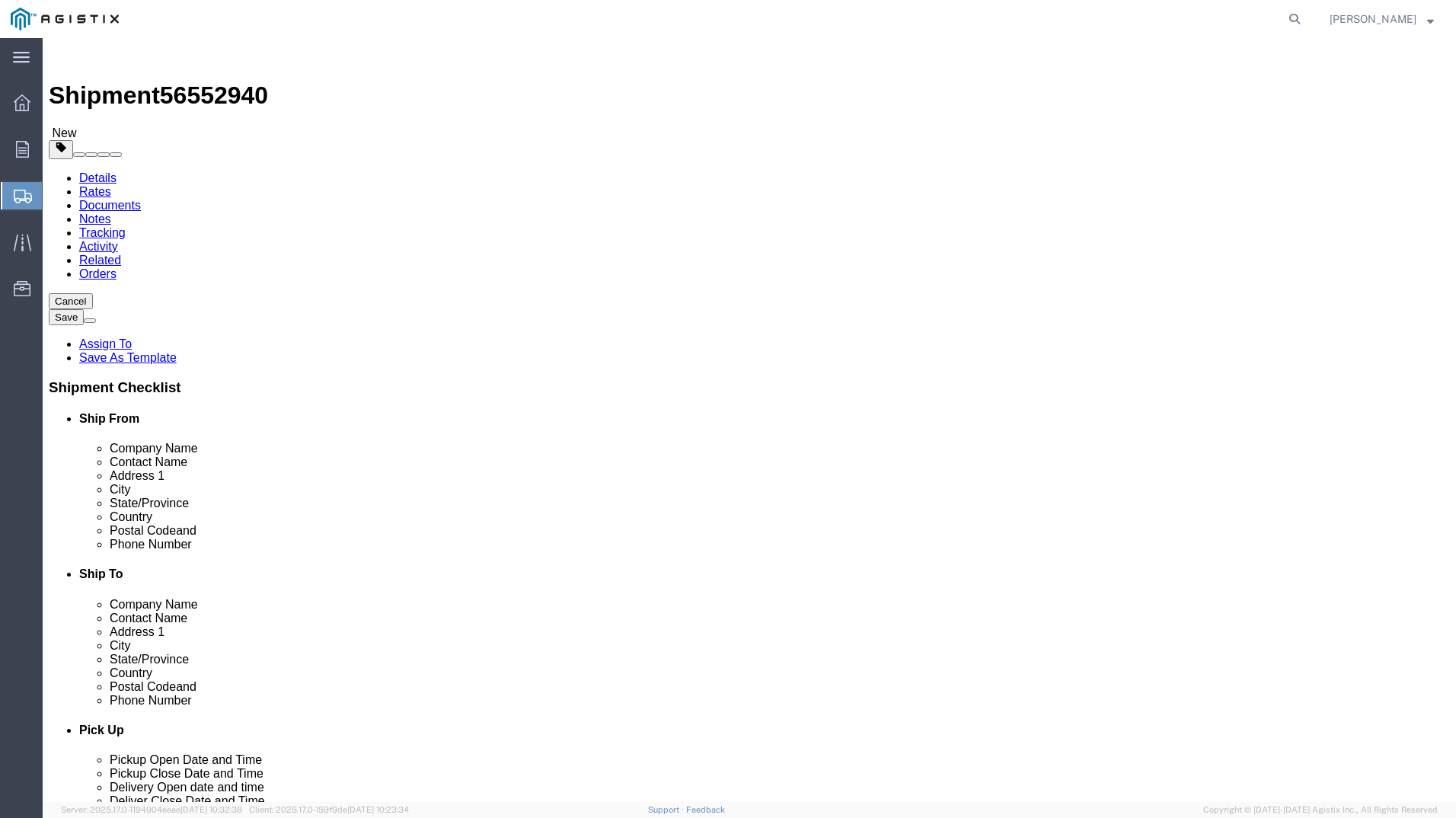
click span "button"
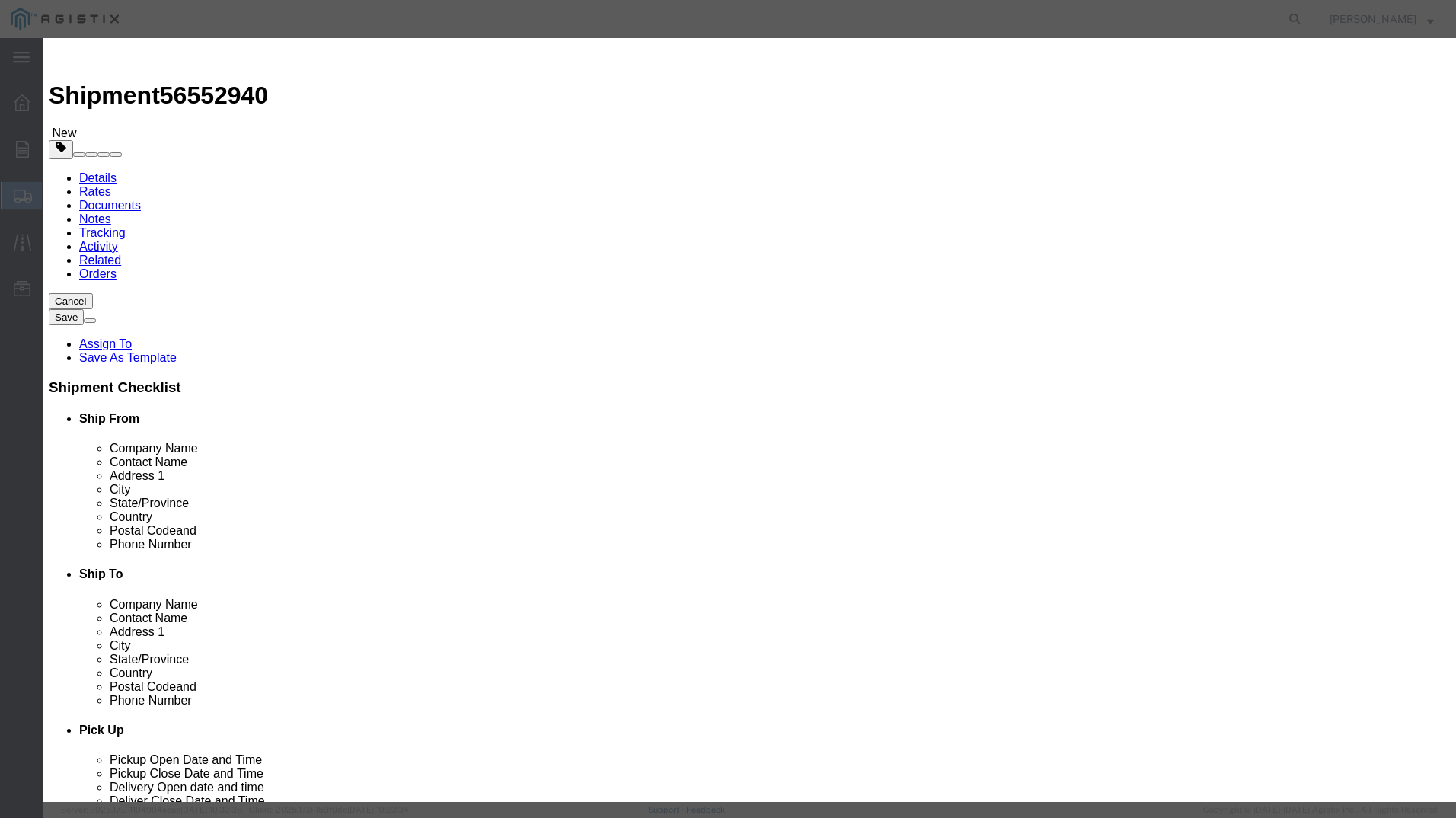
click button "Yes"
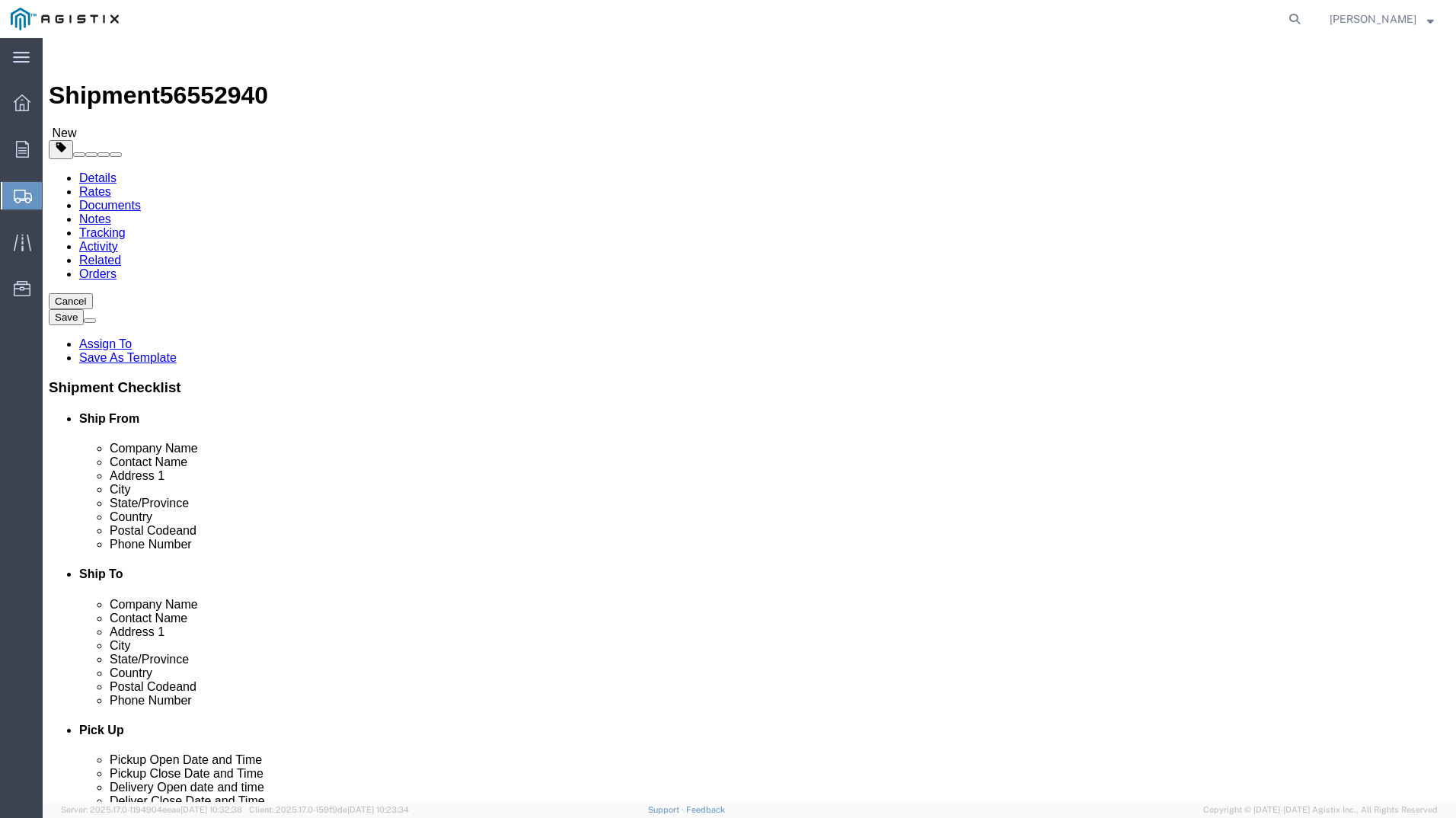
click link "Add Package"
click div
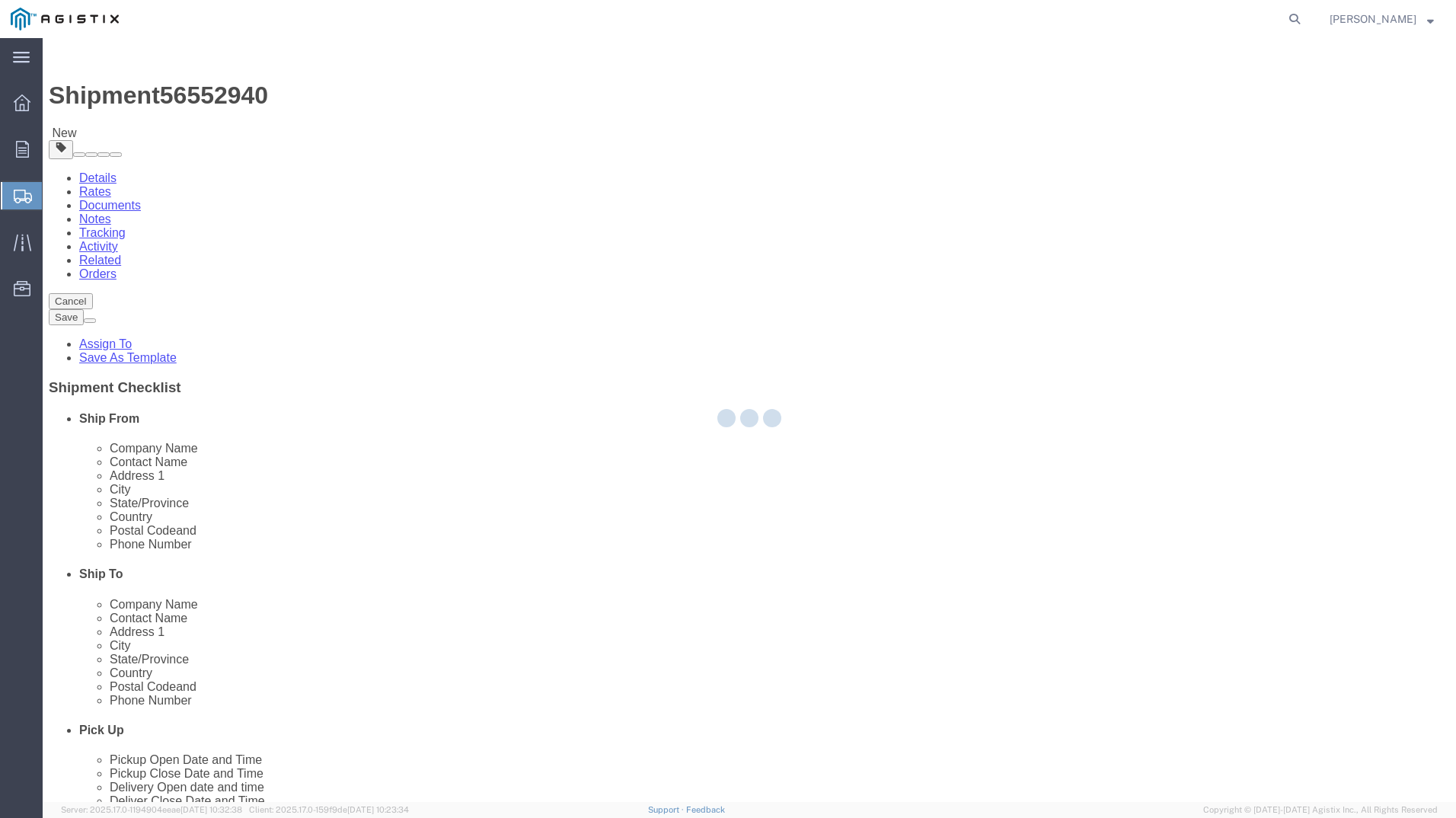
select select "CBOX"
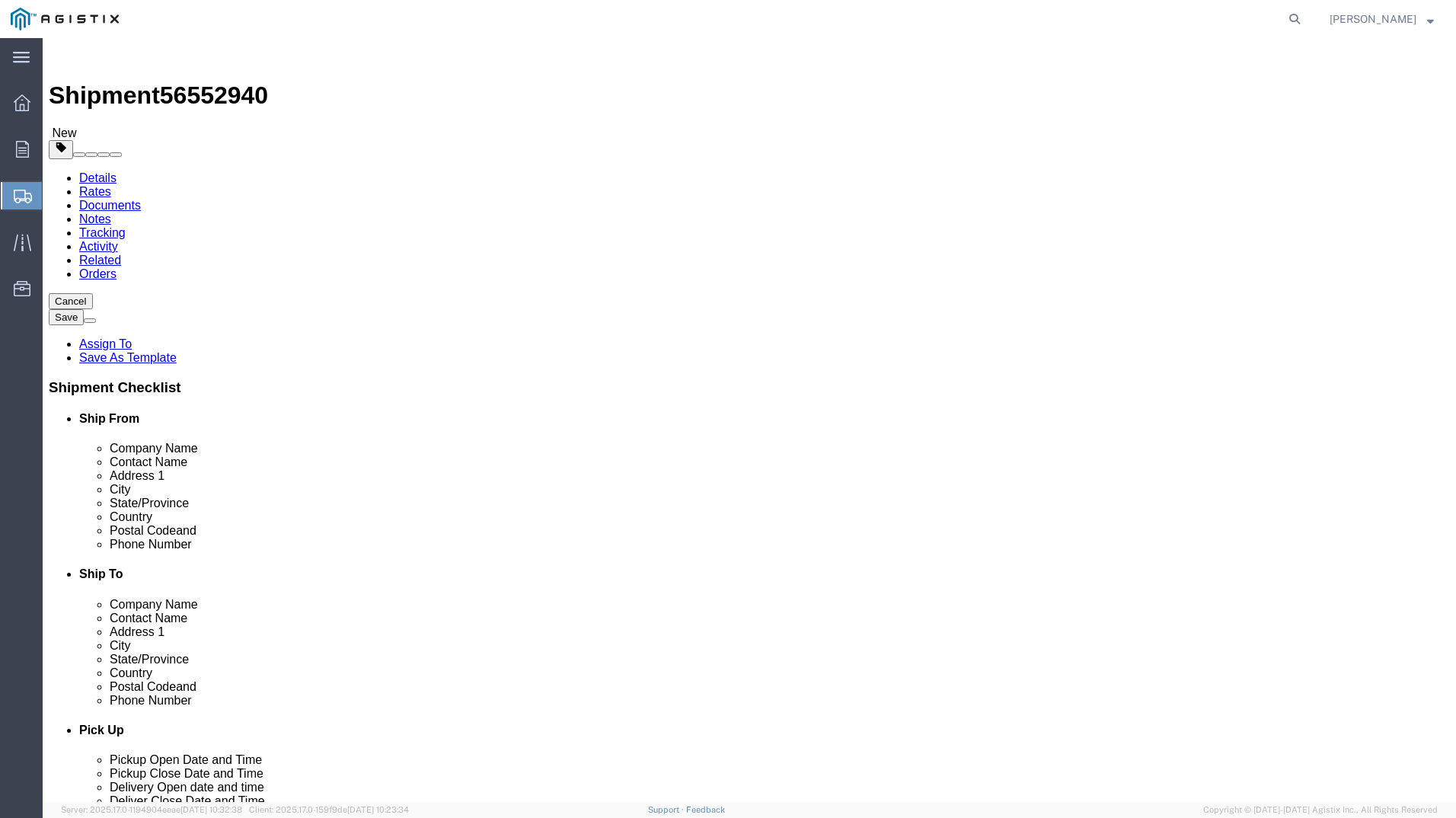
click span "button"
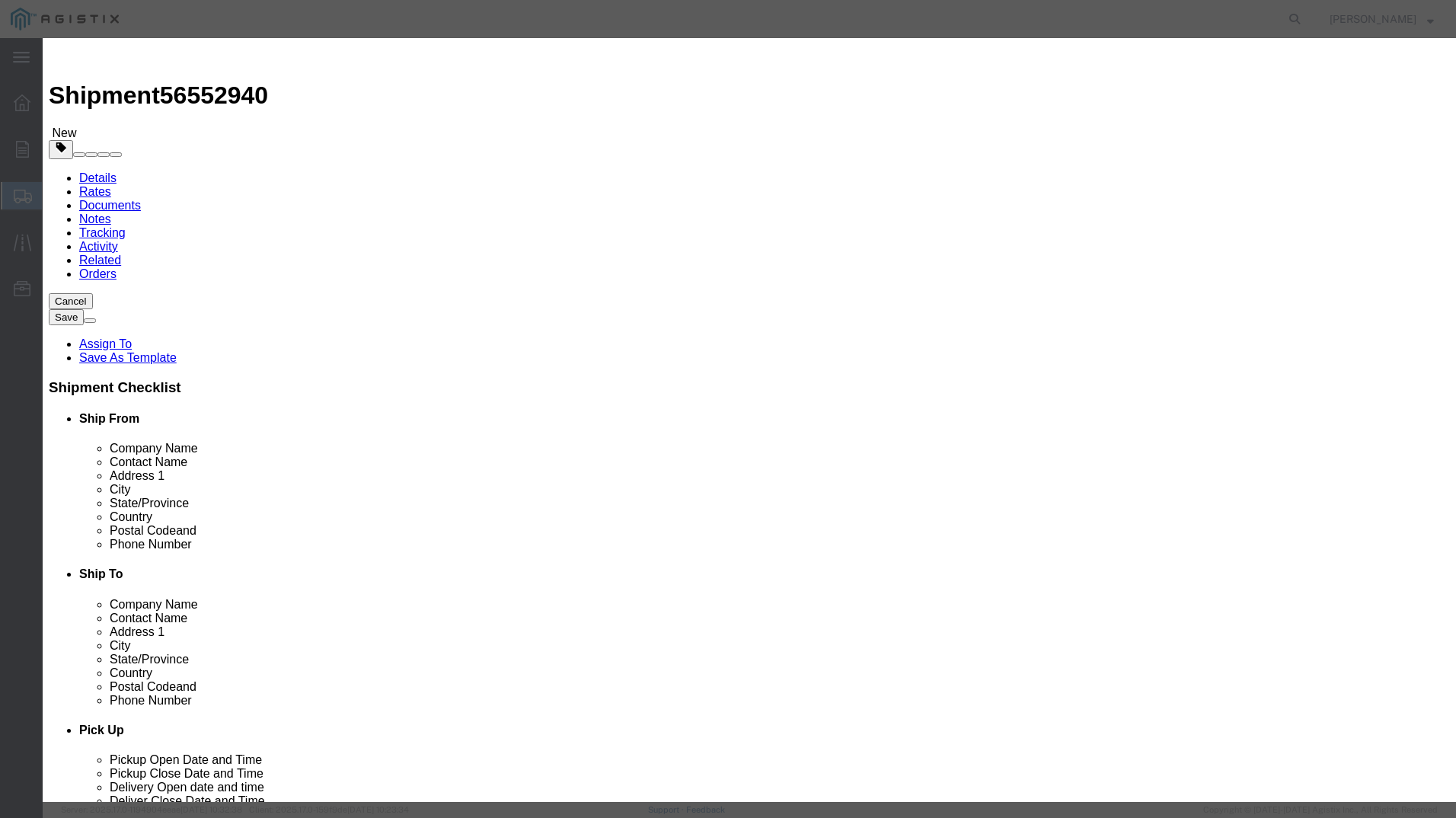
click button "Yes"
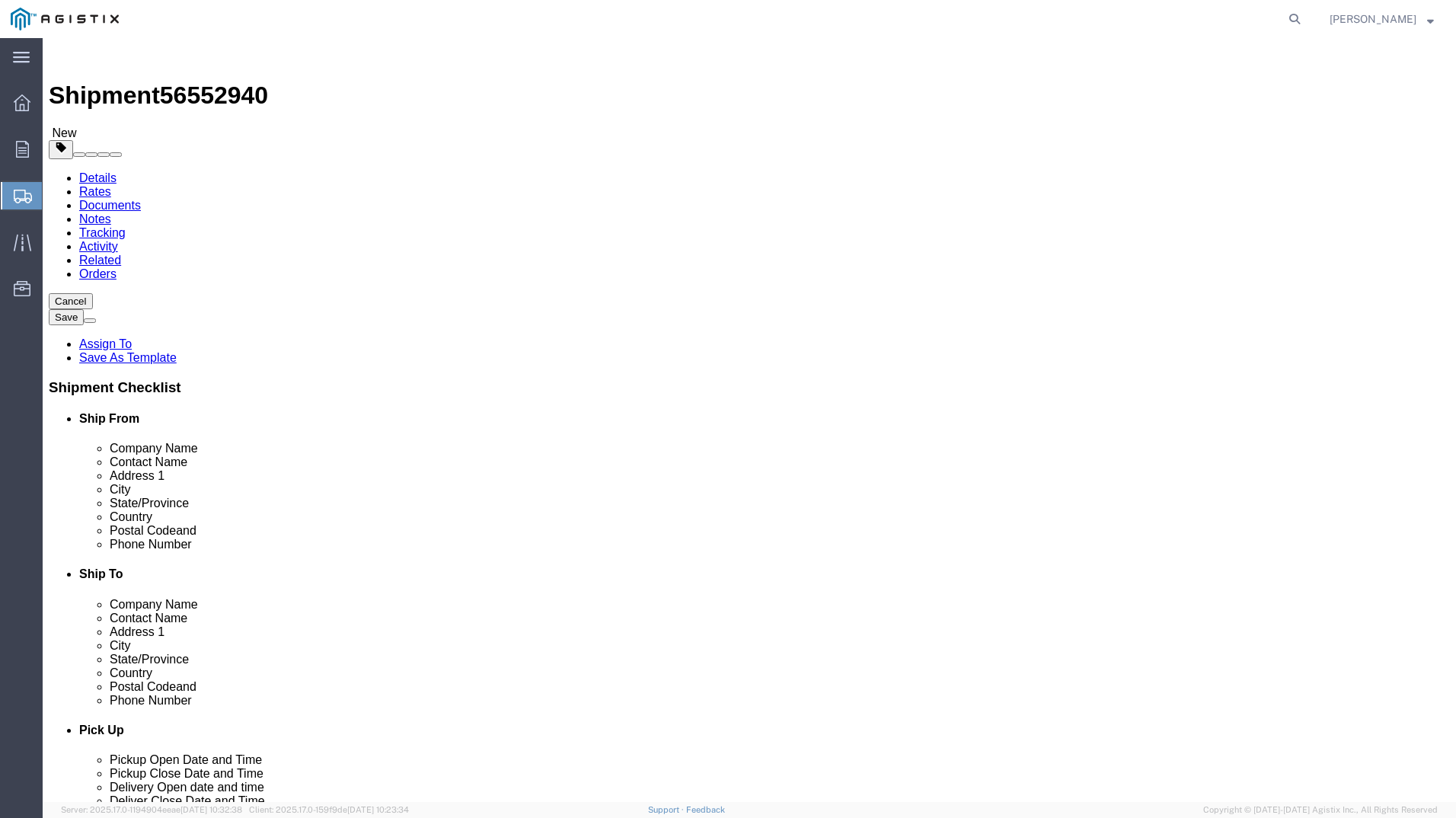
drag, startPoint x: 1051, startPoint y: 697, endPoint x: 961, endPoint y: 638, distance: 107.6
click button "Continue"
click div "Service Level Select 1 Day 2 Day 3-5 Day Economy 5+ Day Delivery Options Select…"
click select "Select 1 Day 2 Day 3-5 Day Economy 5+ Day"
select select "3-5 Day Economy"
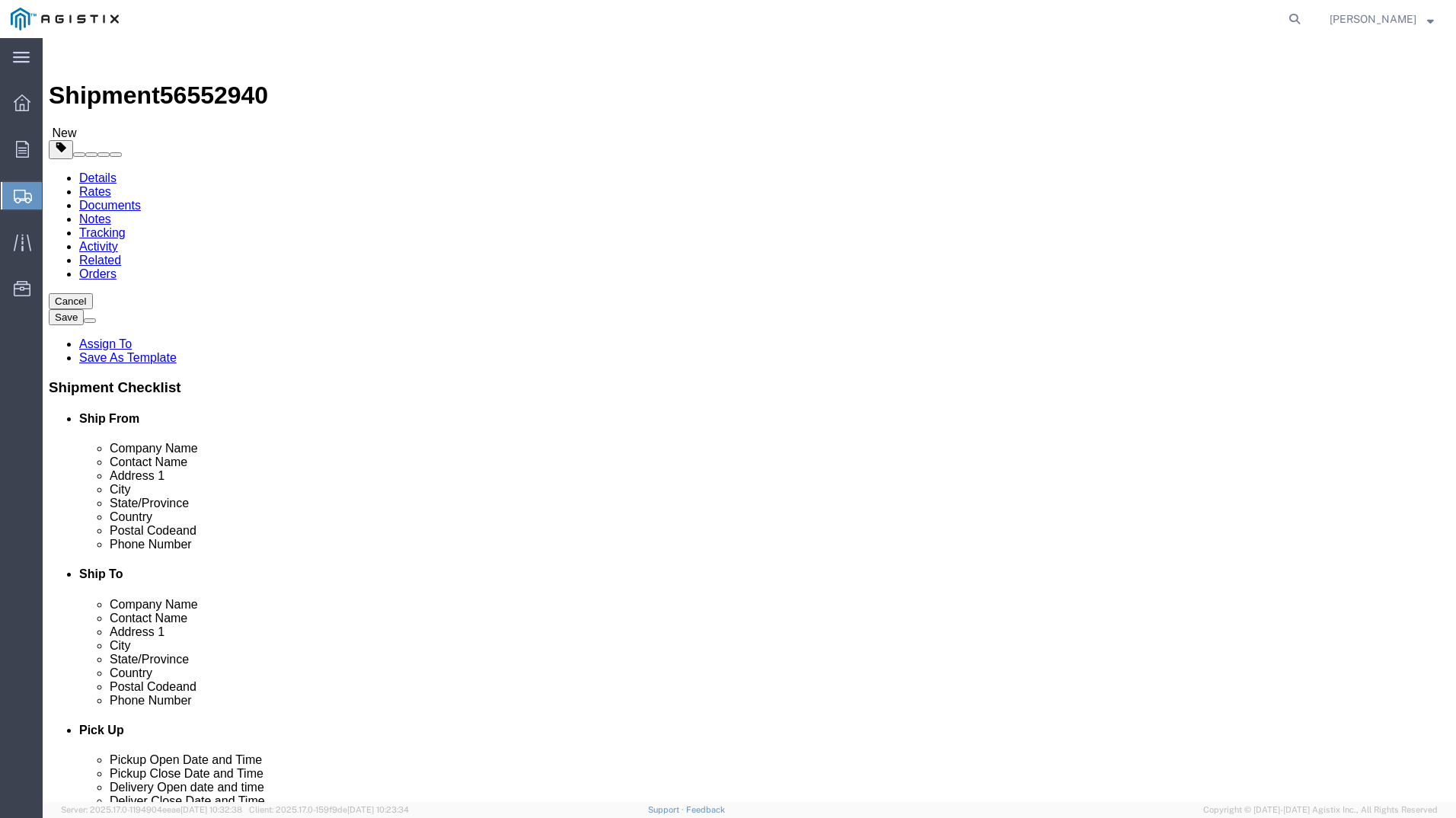
click select "Select 1 Day 2 Day 3-5 Day Economy 5+ Day"
click select "Select ATA DTA DTD"
select select "DTD"
click select "Select ATA DTA DTD"
click select "Select Recipient Account Sender/Shipper Third Party Account"
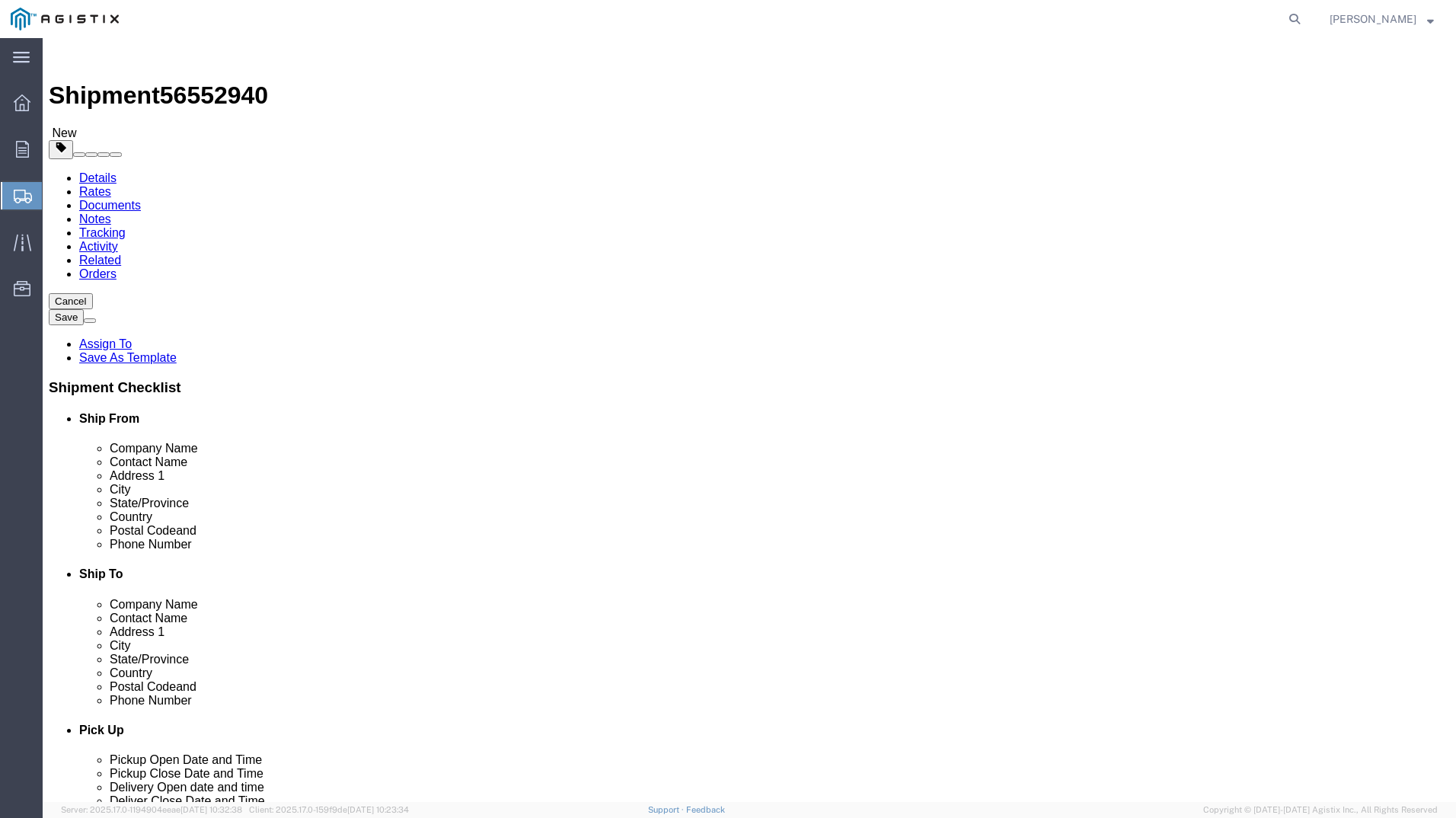
select select "RCPN"
click select "Select Recipient Account Sender/Shipper Third Party Account"
type input "PG&E"
type input "[STREET_ADDRESS][PERSON_NAME]"
select select "US"
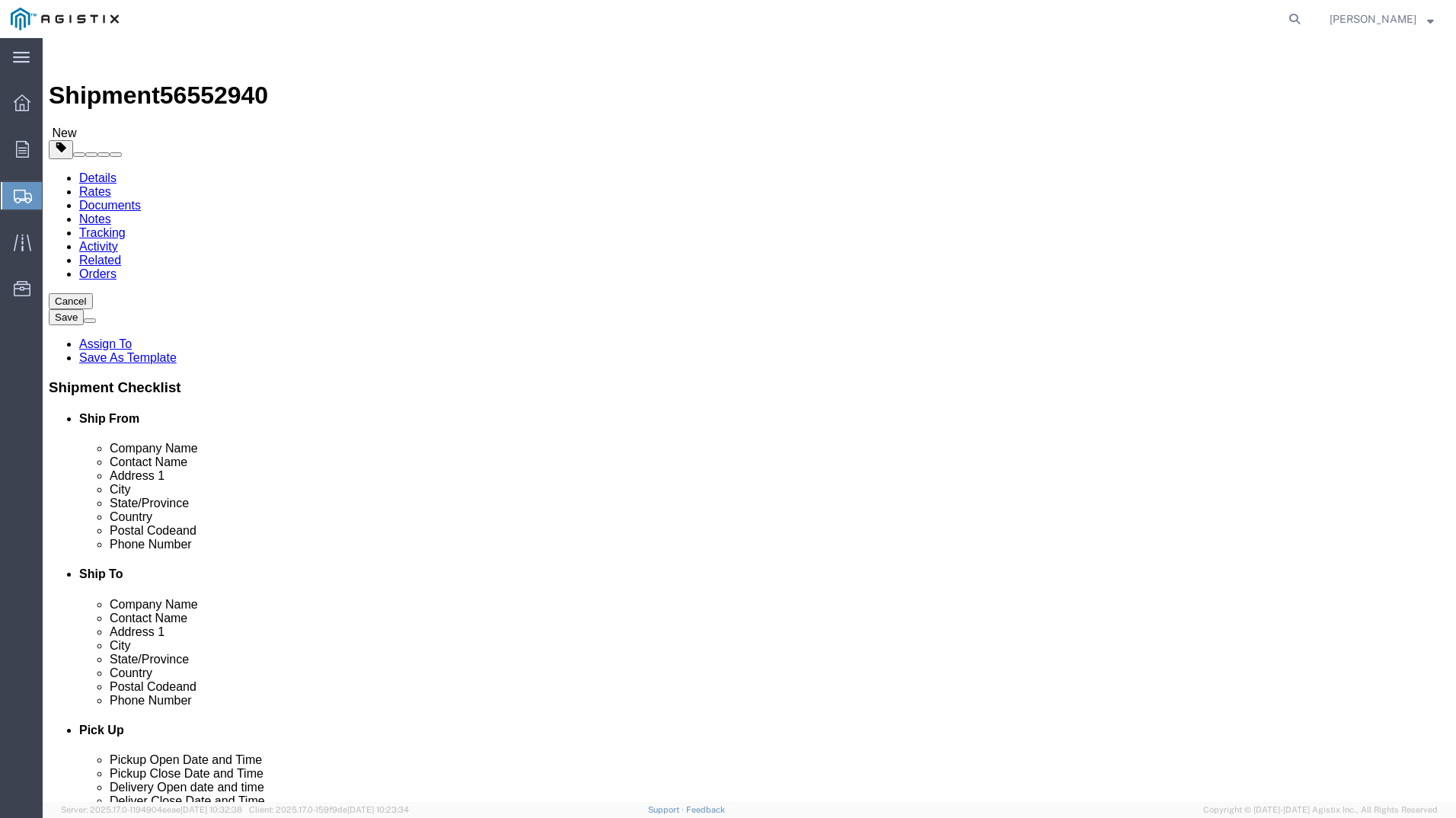
select select "CA"
type input "4159109601"
type input "[PERSON_NAME]"
type input "Stockton"
type input "95204"
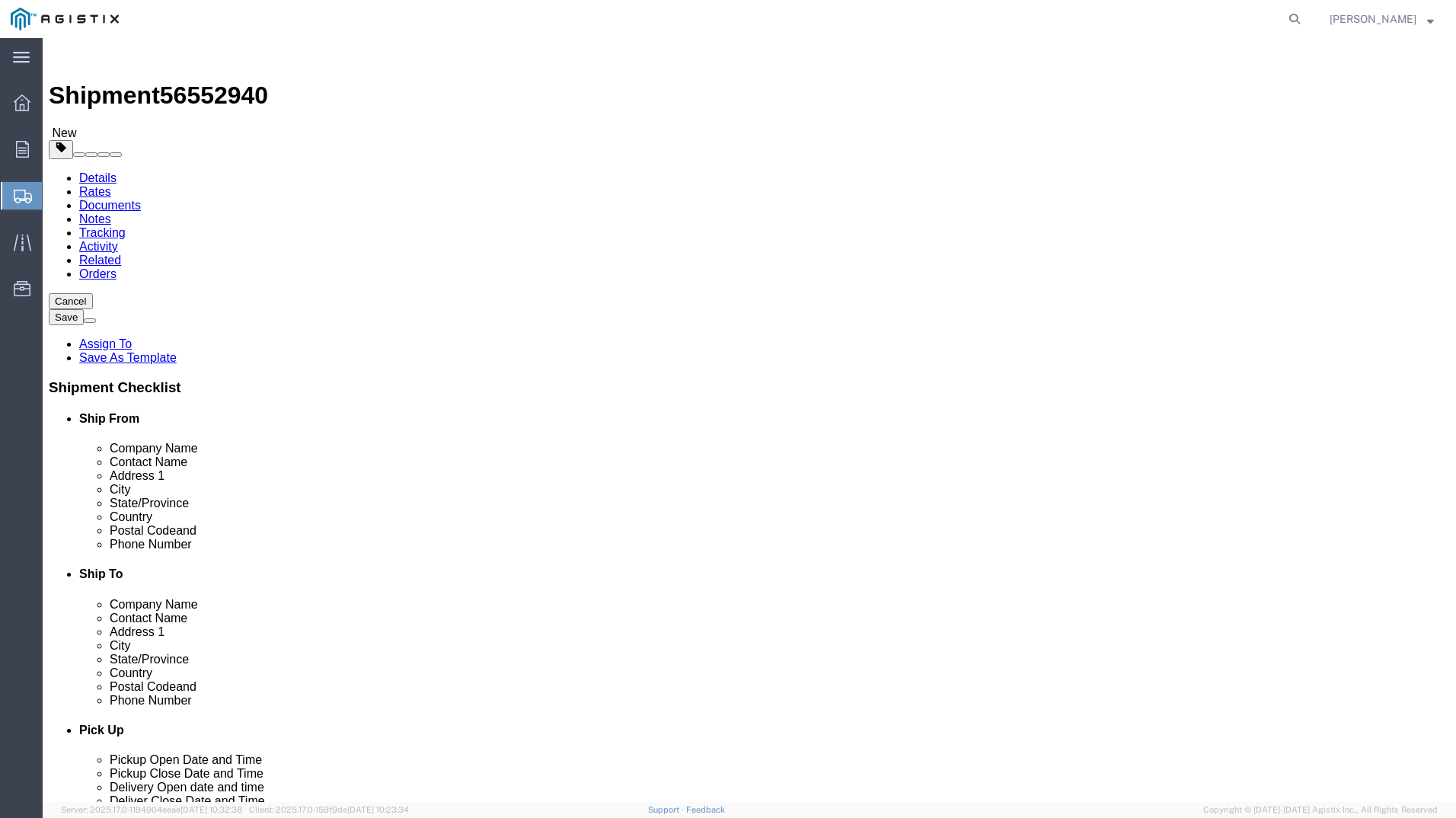
click div "Billing Location Select Select My Profile Location [GEOGRAPHIC_DATA] [GEOGRAPHI…"
click button "Rate Shipment"
click icon
click p "MONITOR [PERSON_NAME] 2" - 15 PSIG"
click div "Pieces: 1.00 Each Total value: 3000.00 USD"
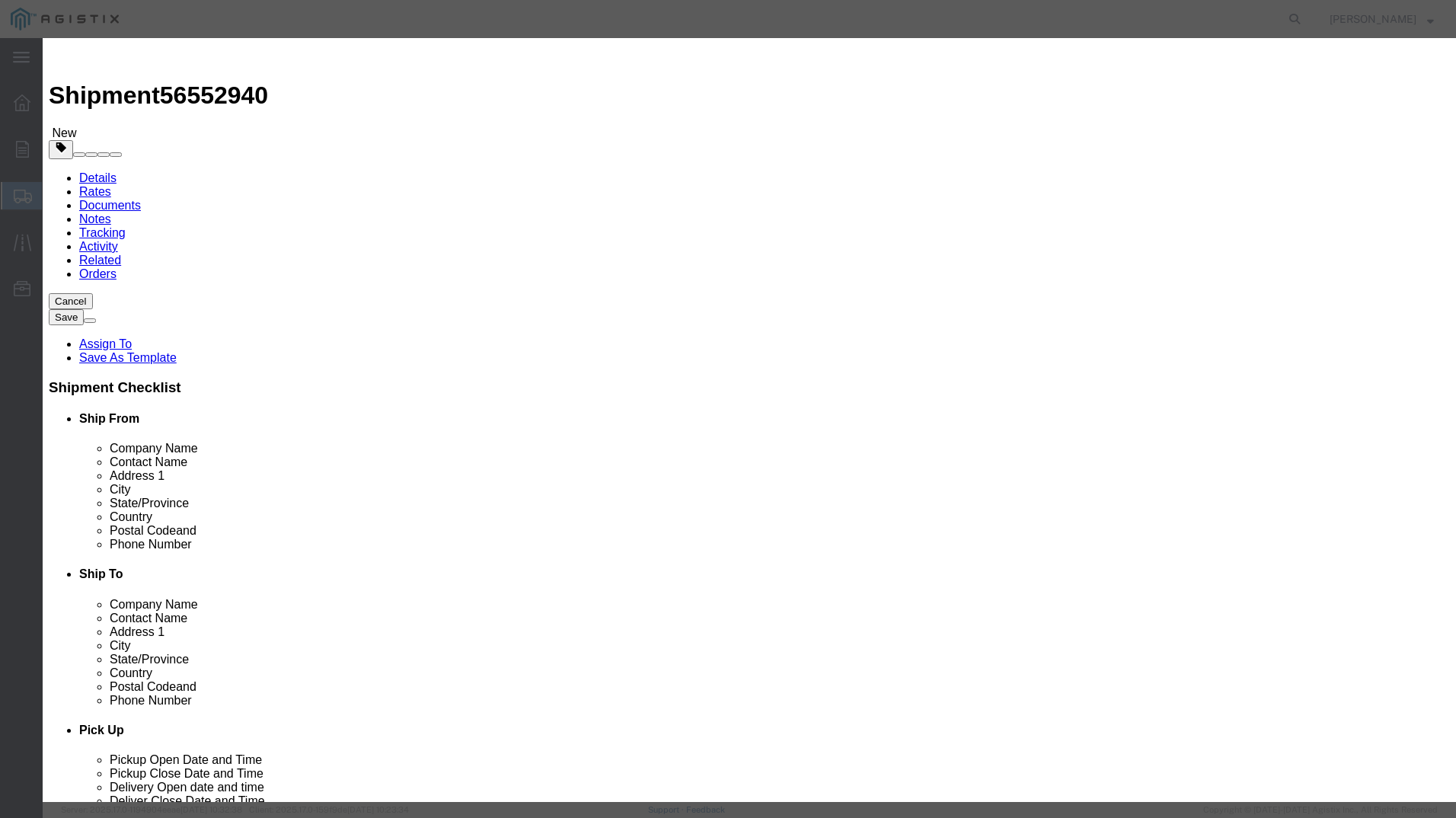
click select "Select 50 55 60 65 70 85 92.5 100 125 175 250 300 400"
select select "70"
click select "Select 50 55 60 65 70 85 92.5 100 125 175 250 300 400"
click button "Save & Close"
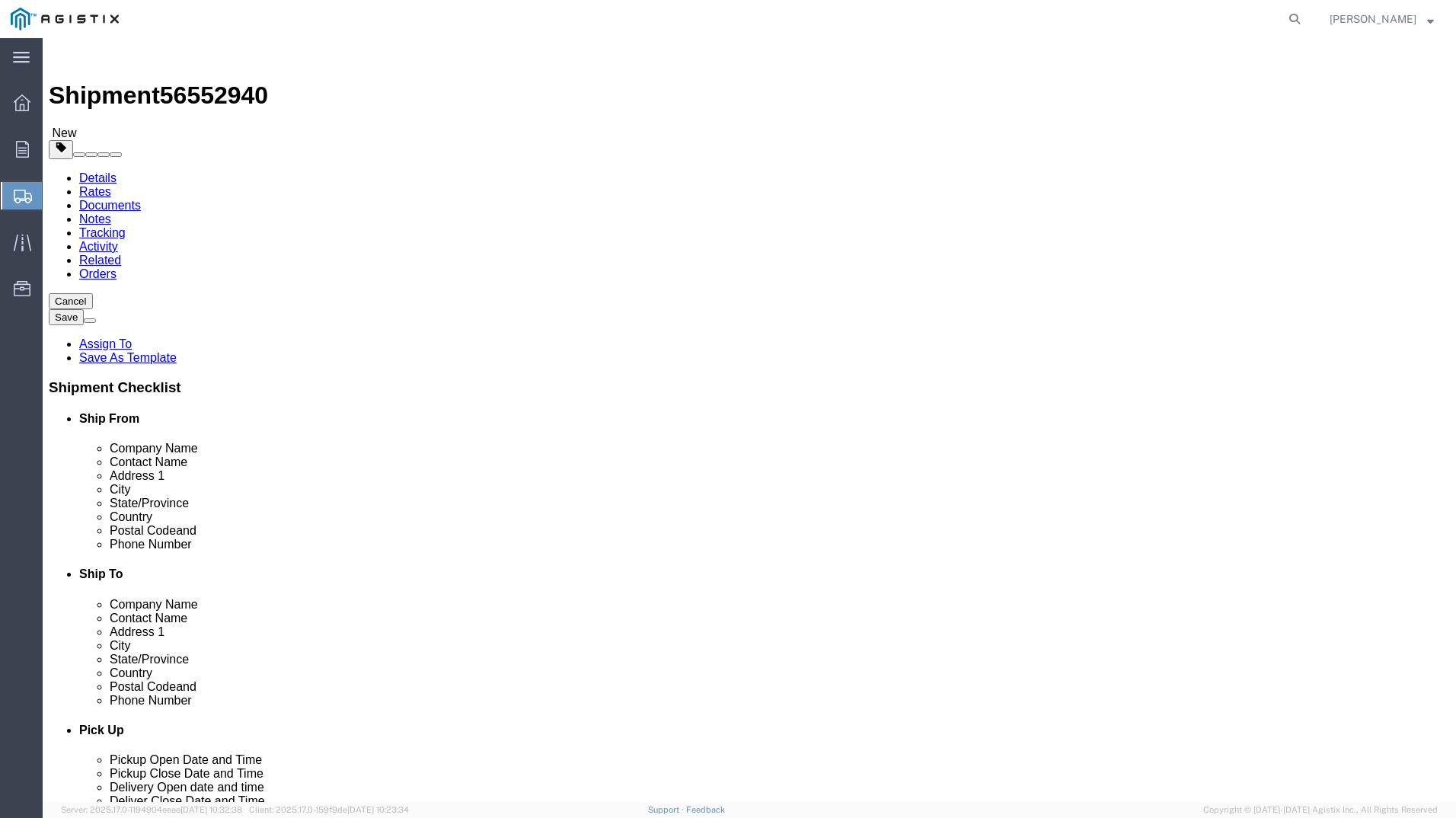
click div "Pieces: 1.00 Each Total value: 2700.00 USD"
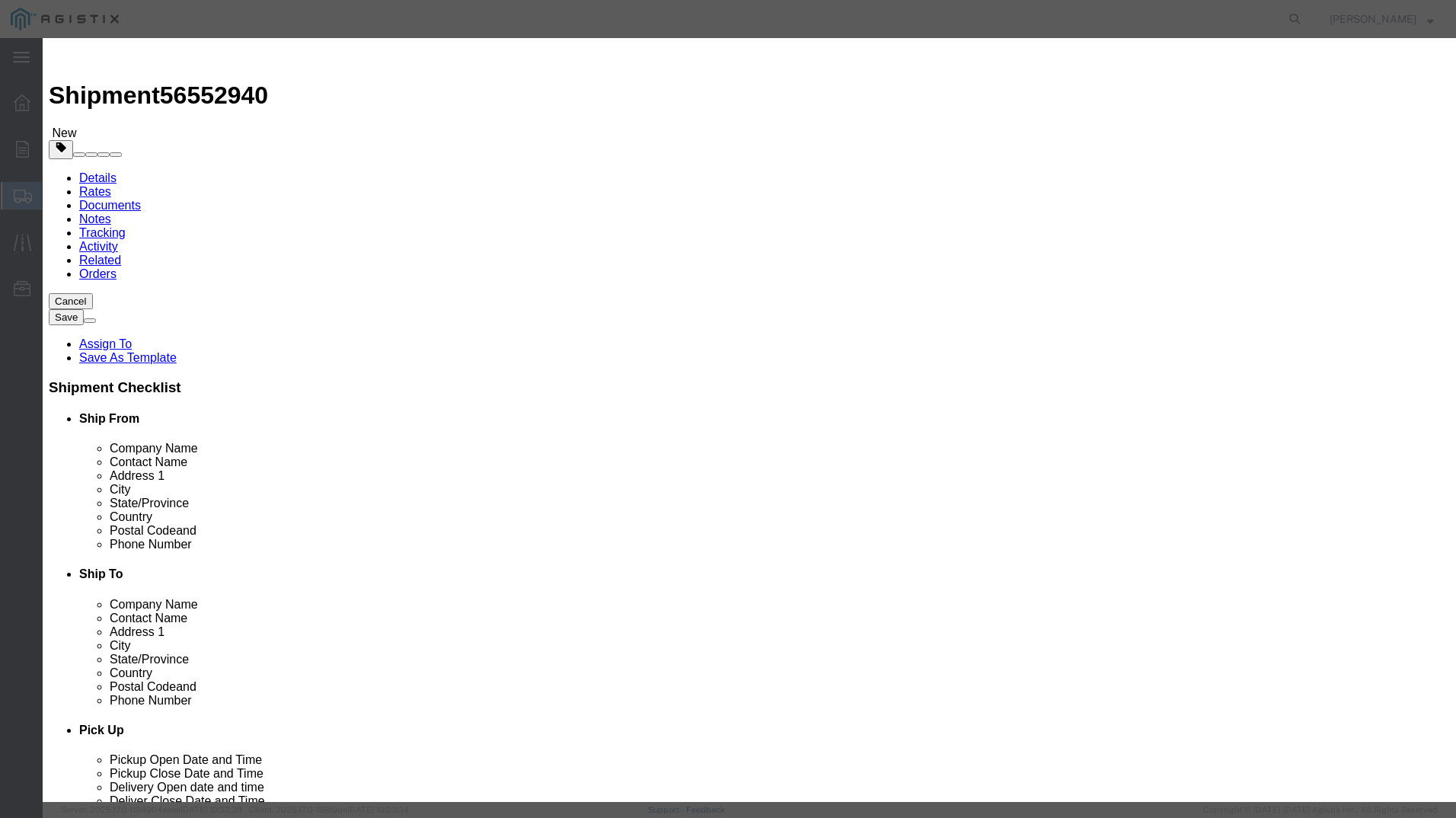
click button "Save & Close"
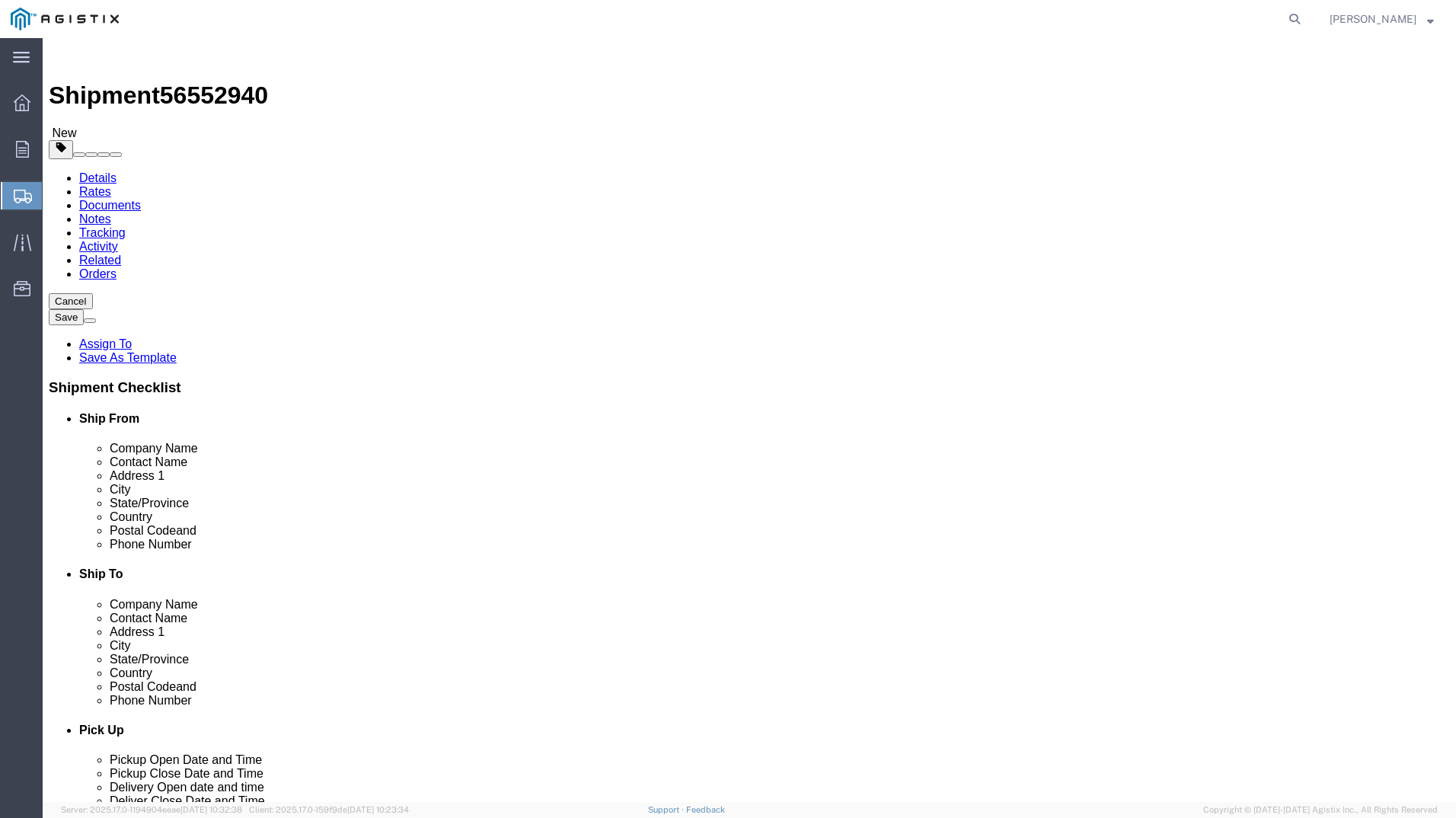
click button "Rate Shipment"
